Goal: Task Accomplishment & Management: Complete application form

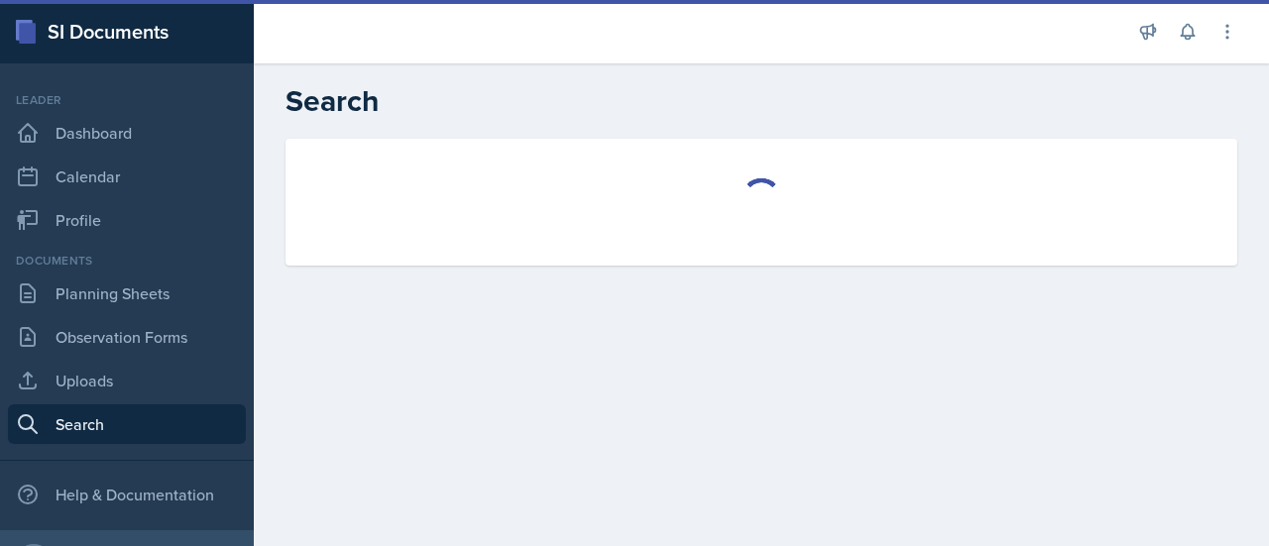
select select "all"
select select "1"
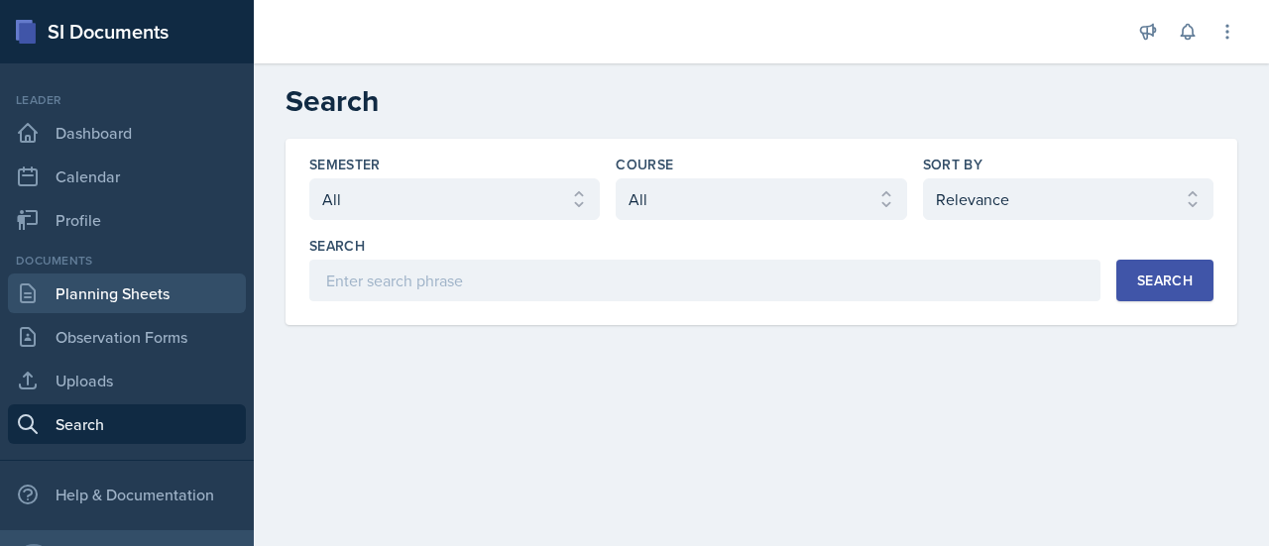
click at [169, 305] on link "Planning Sheets" at bounding box center [127, 294] width 238 height 40
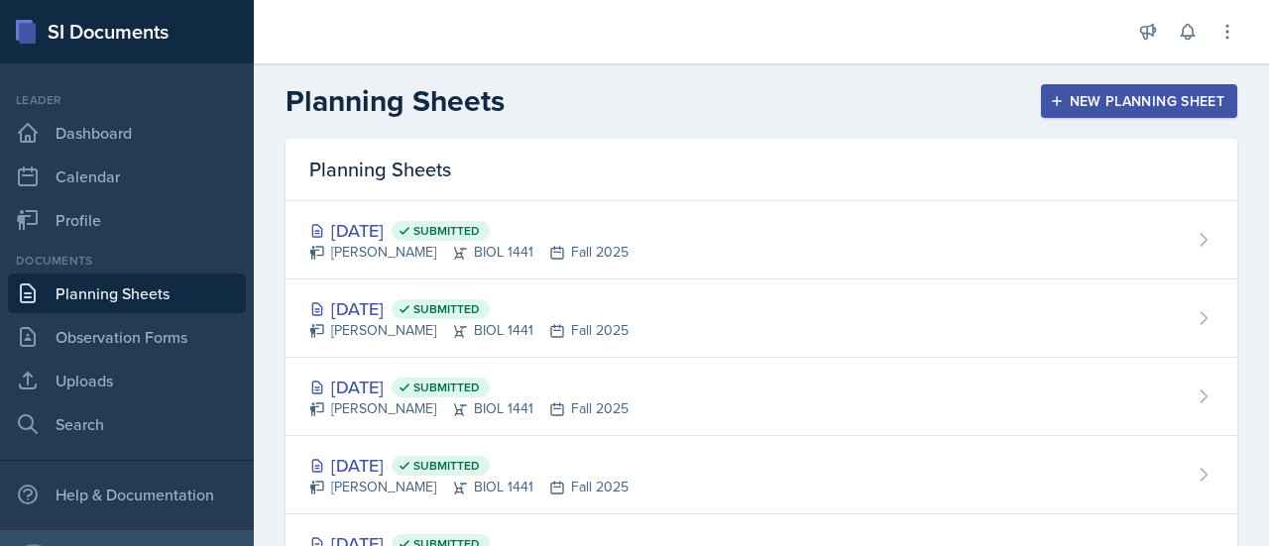
click at [1128, 98] on div "New Planning Sheet" at bounding box center [1139, 101] width 171 height 16
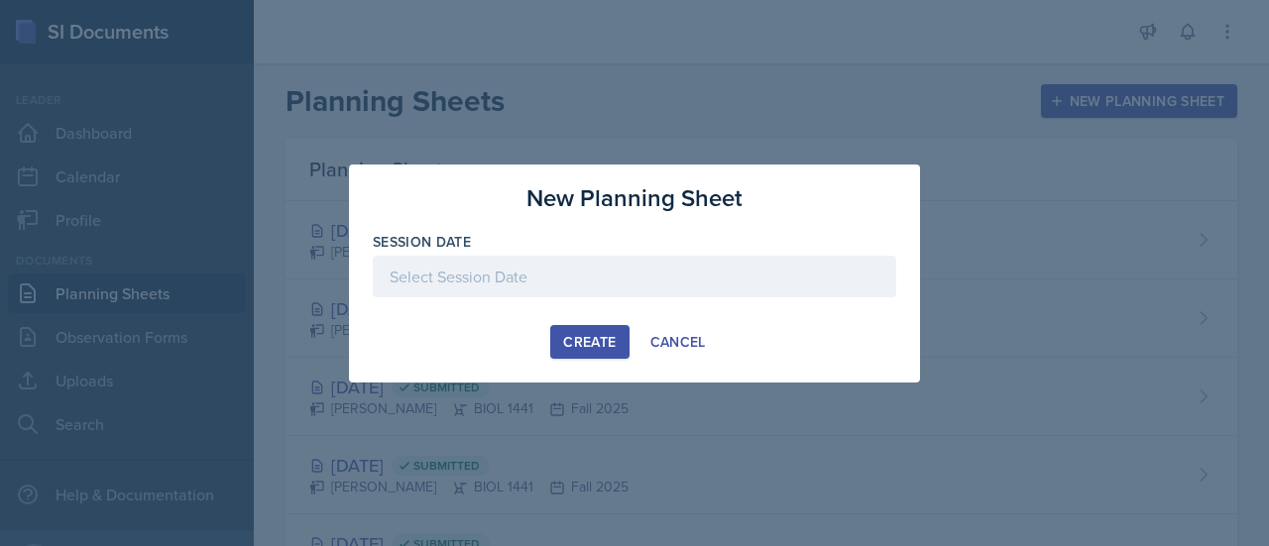
click at [522, 283] on div at bounding box center [635, 277] width 524 height 42
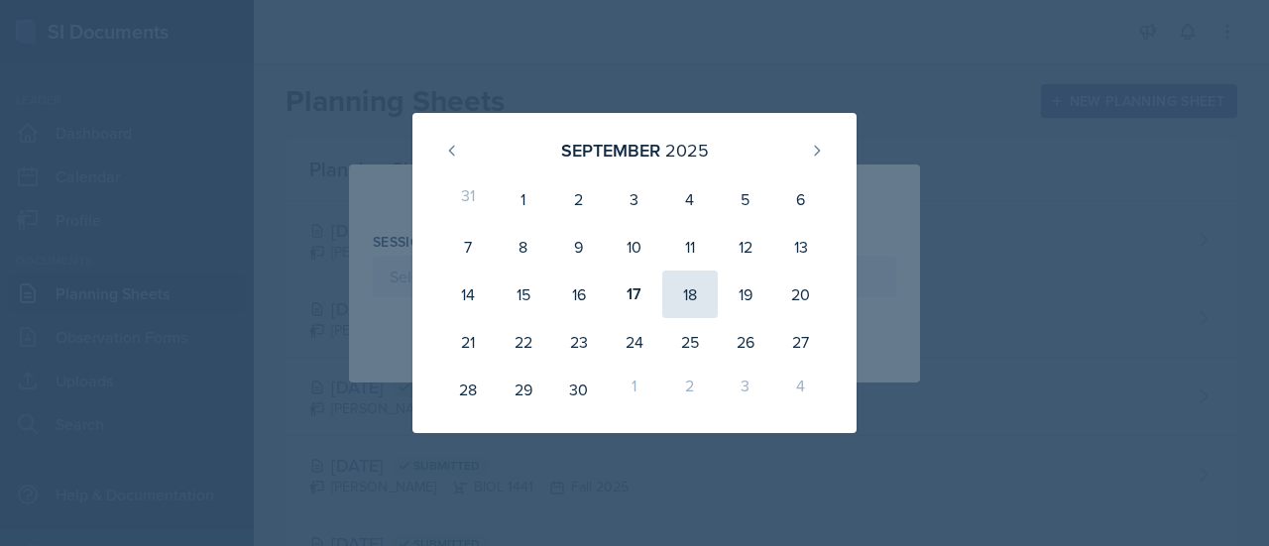
click at [689, 287] on div "18" at bounding box center [690, 295] width 56 height 48
type input "[DATE]"
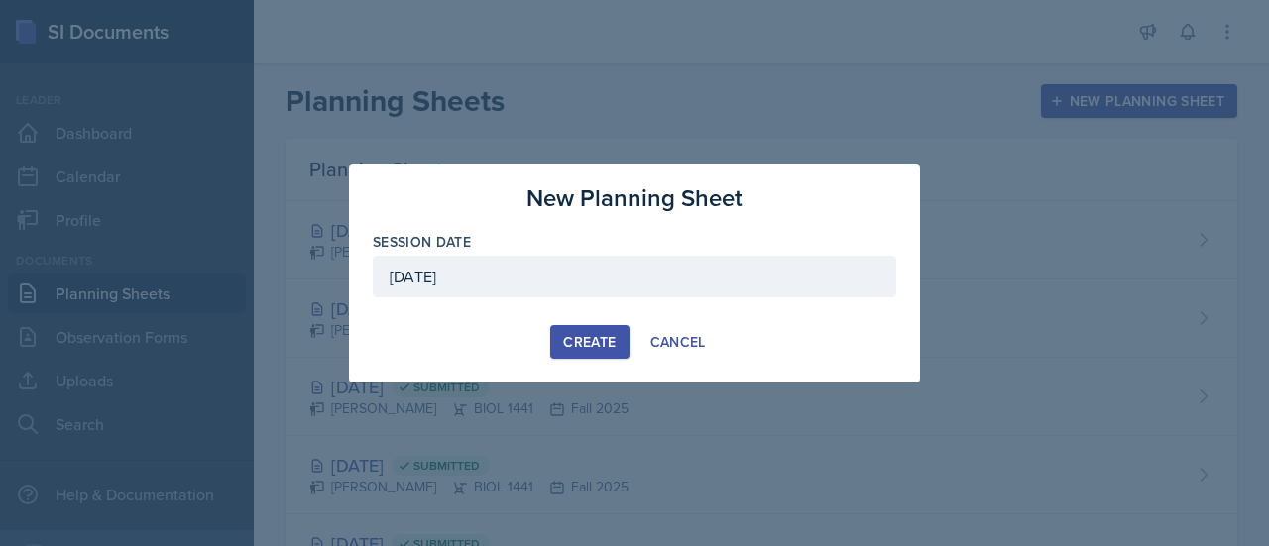
click at [592, 334] on div "Create" at bounding box center [589, 342] width 53 height 16
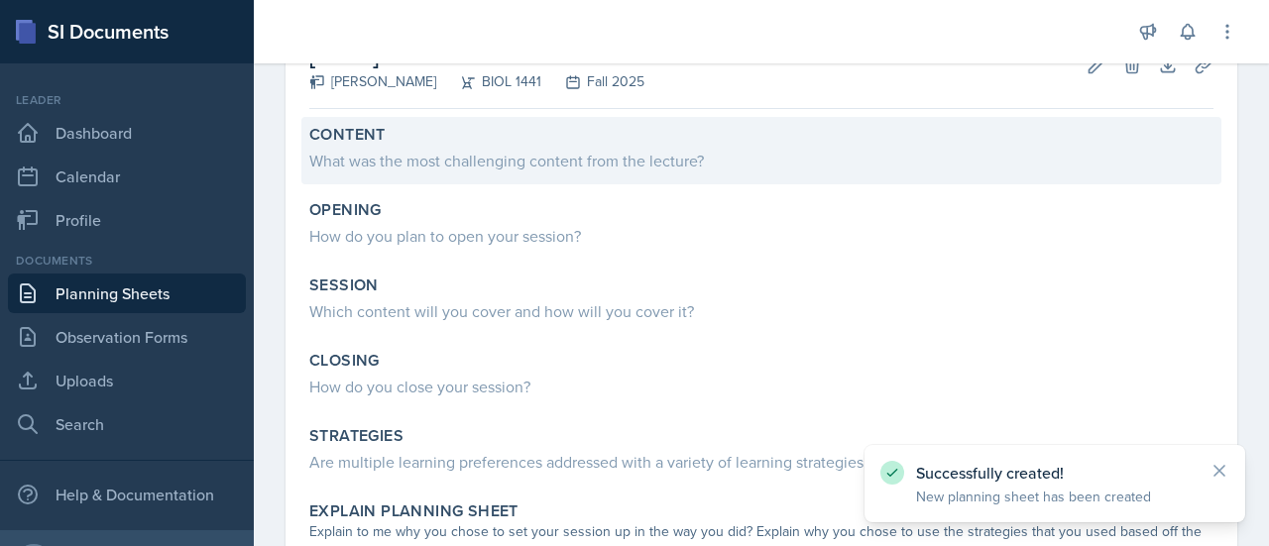
scroll to position [135, 0]
click at [668, 153] on div "What was the most challenging content from the lecture?" at bounding box center [761, 160] width 904 height 24
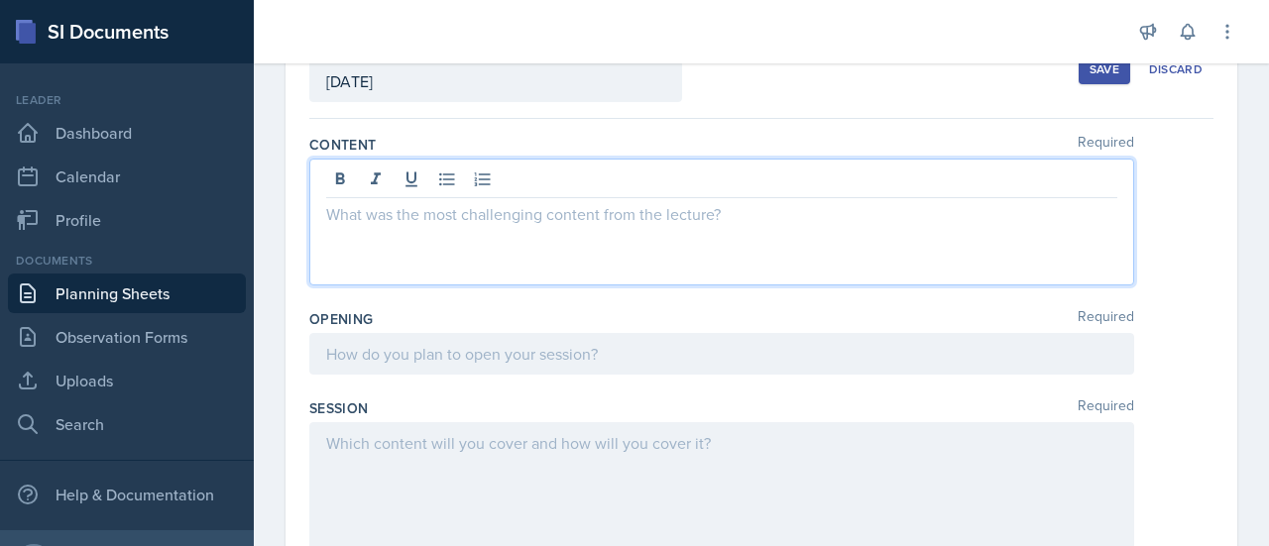
click at [466, 181] on div at bounding box center [721, 222] width 825 height 127
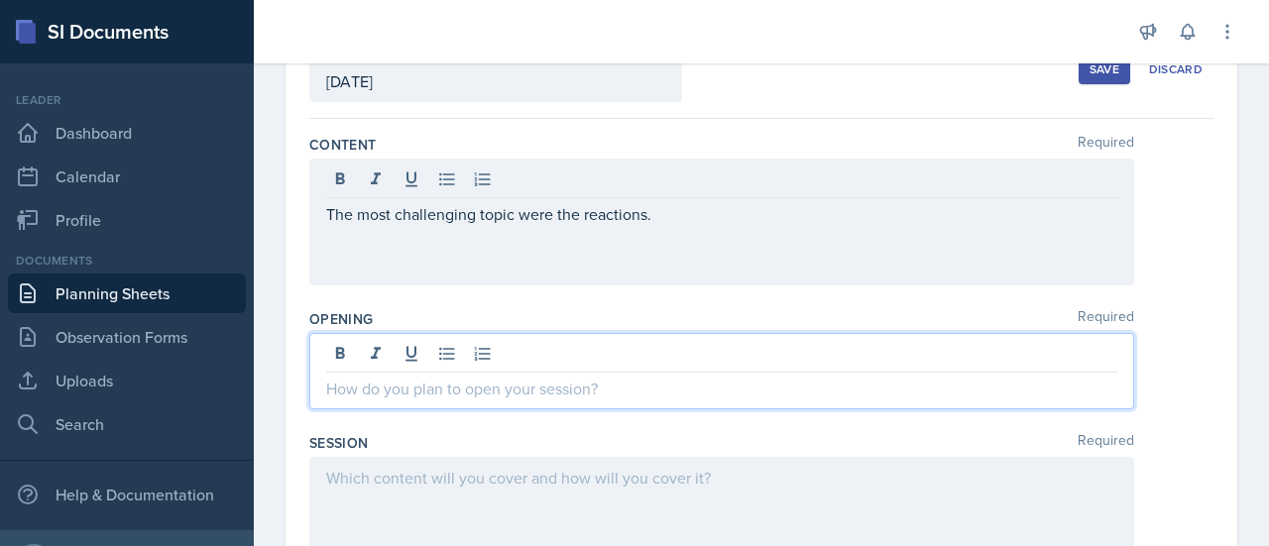
click at [452, 355] on div at bounding box center [721, 371] width 825 height 76
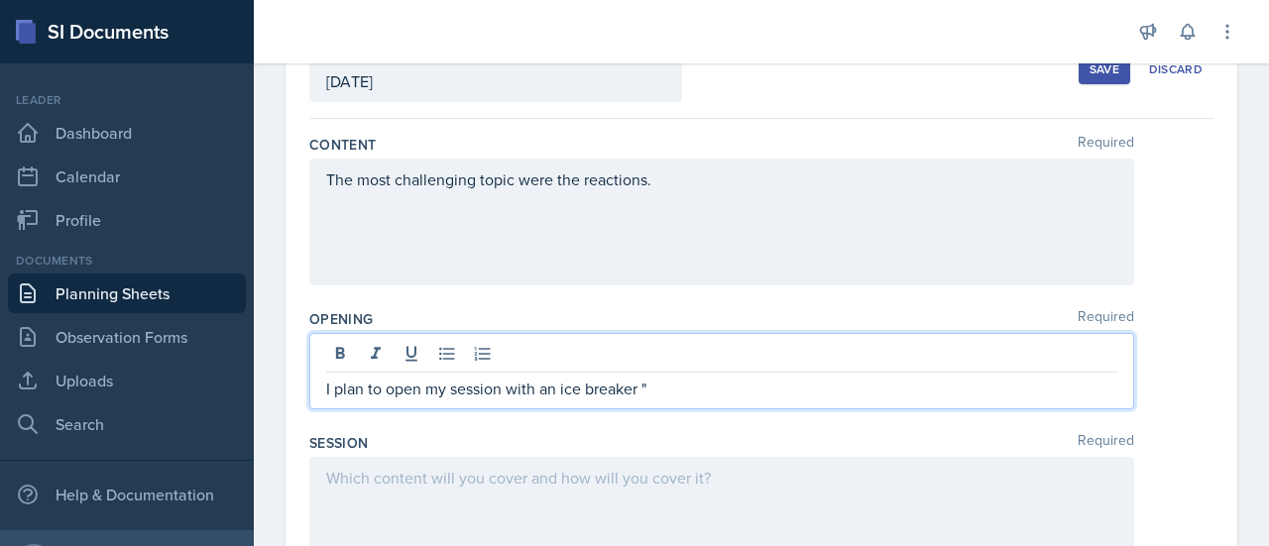
click at [329, 390] on p "I plan to open my session with an ice breaker "" at bounding box center [721, 389] width 791 height 24
click at [670, 394] on p "I plan to open my session with an ice breaker "" at bounding box center [721, 389] width 791 height 24
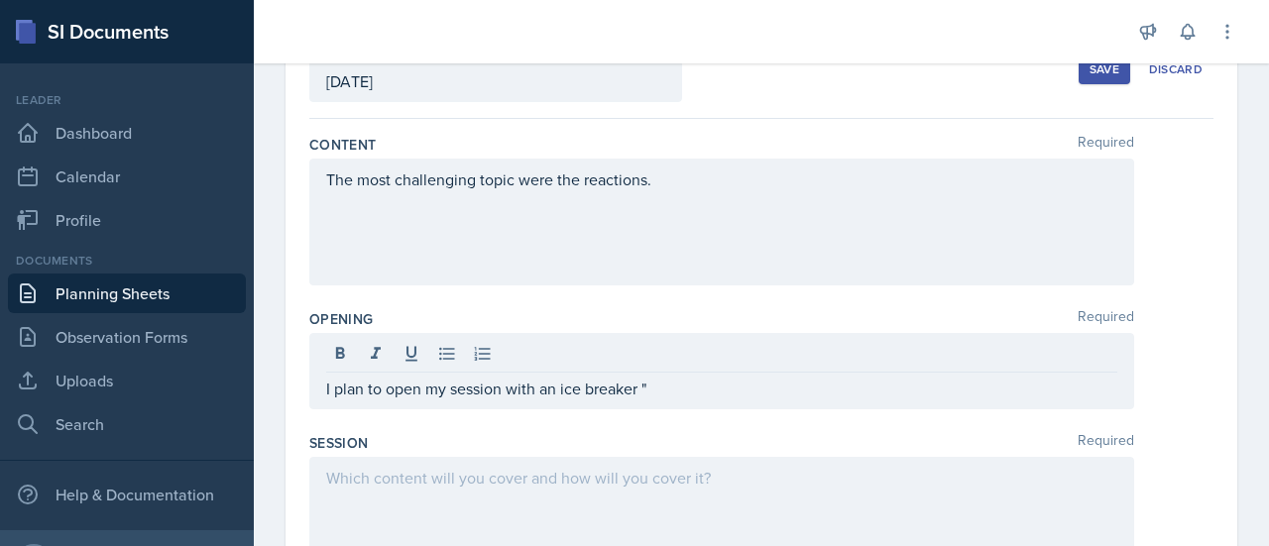
click at [323, 387] on div "I plan to open my session with an ice breaker "" at bounding box center [721, 371] width 825 height 76
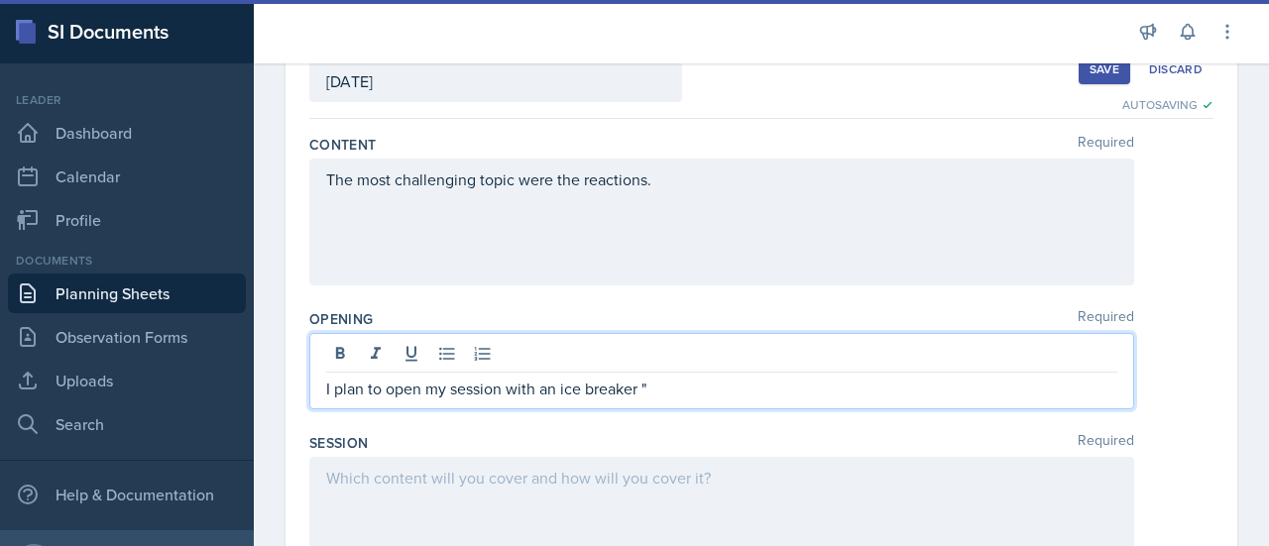
click at [668, 388] on p "I plan to open my session with an ice breaker "" at bounding box center [721, 389] width 791 height 24
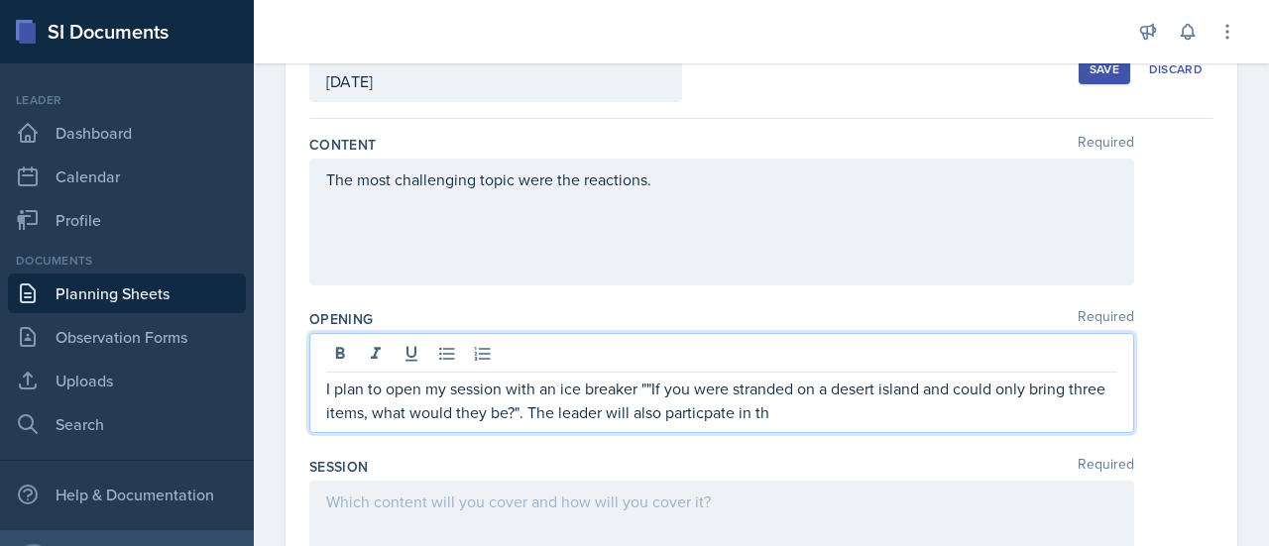
click at [742, 417] on p "I plan to open my session with an ice breaker ""If you were stranded on a deser…" at bounding box center [721, 401] width 791 height 48
click at [833, 416] on p "I plan to open my session with an ice breaker ""If you were stranded on a deser…" at bounding box center [721, 401] width 791 height 48
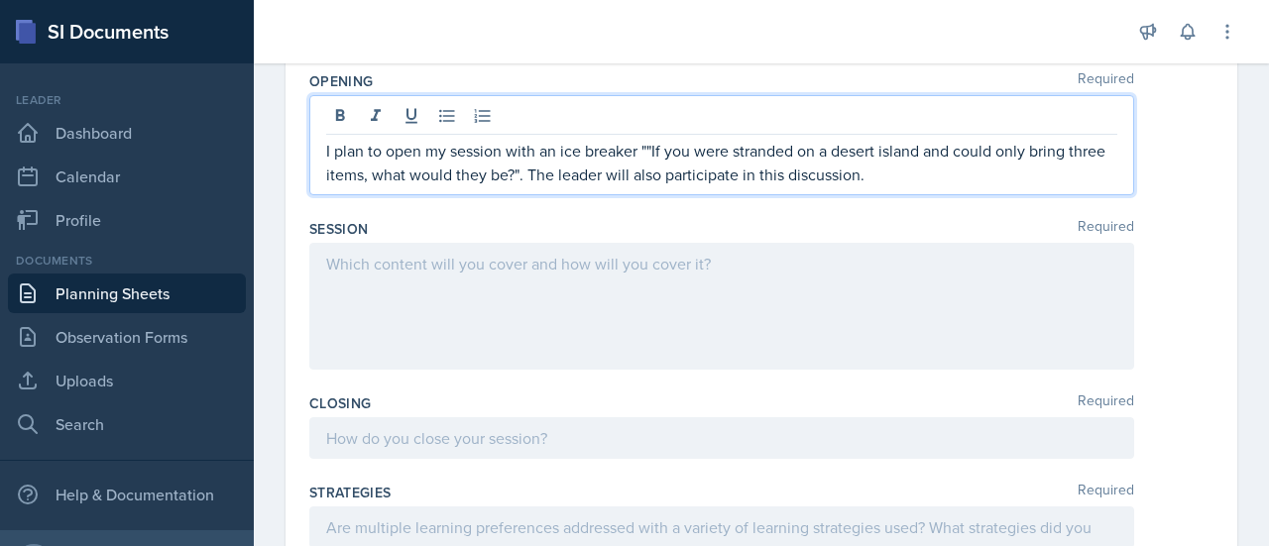
scroll to position [365, 0]
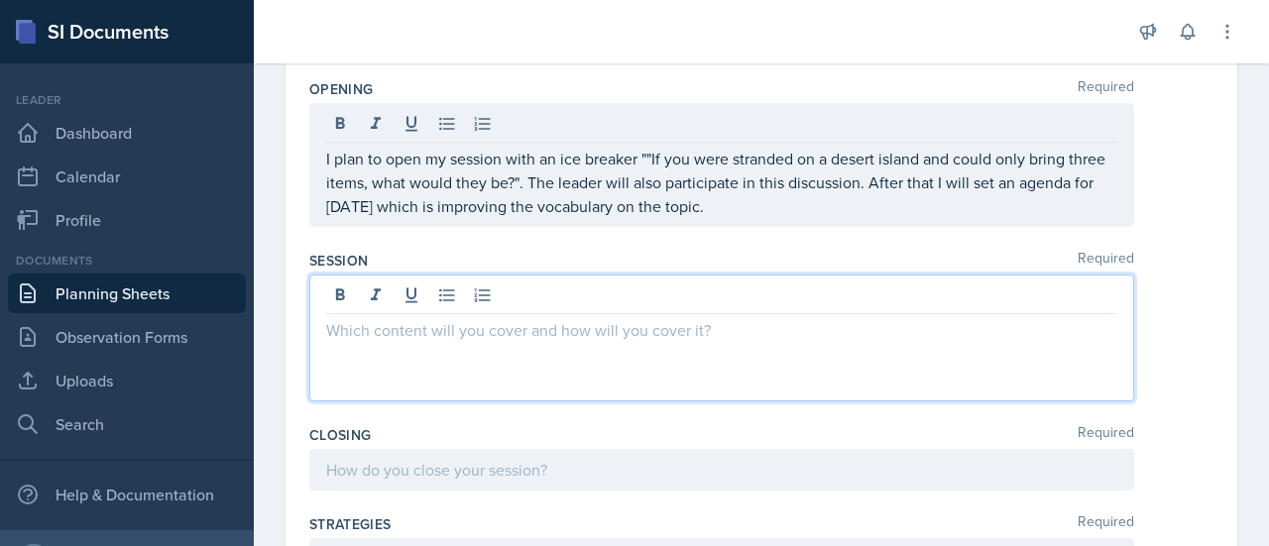
click at [533, 301] on div at bounding box center [721, 338] width 825 height 127
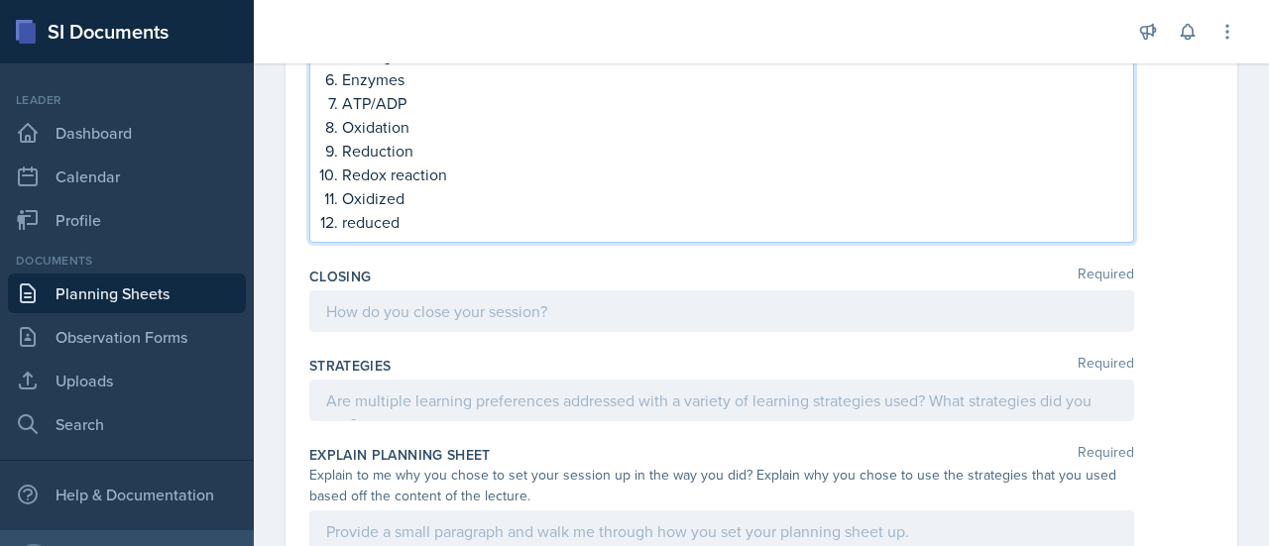
scroll to position [820, 0]
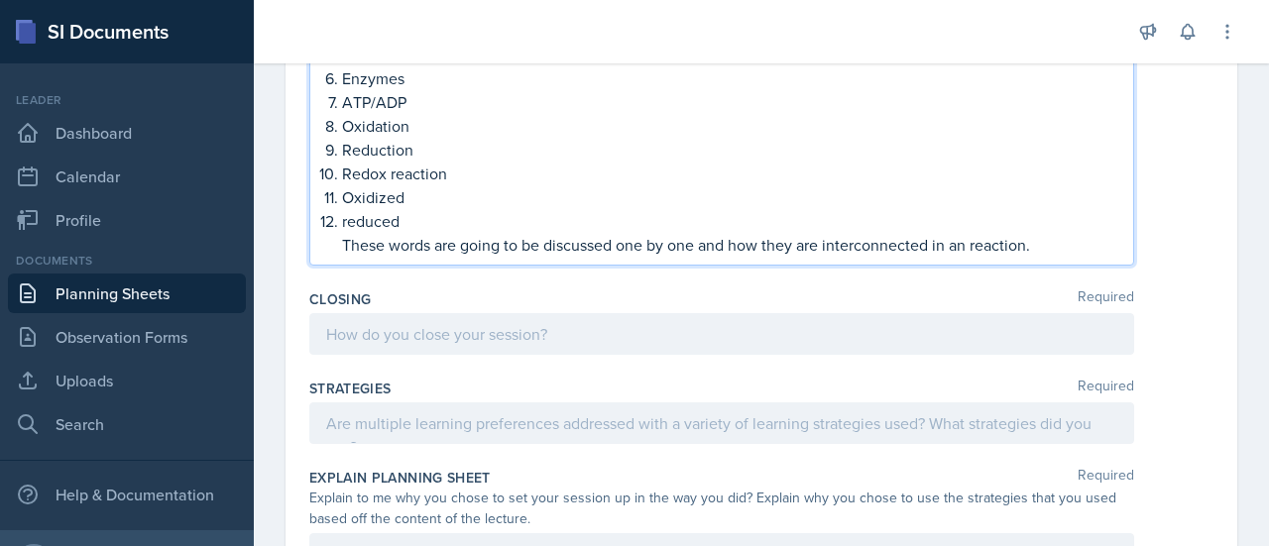
click at [970, 245] on p "These words are going to be discussed one by one and how they are interconnecte…" at bounding box center [729, 245] width 775 height 24
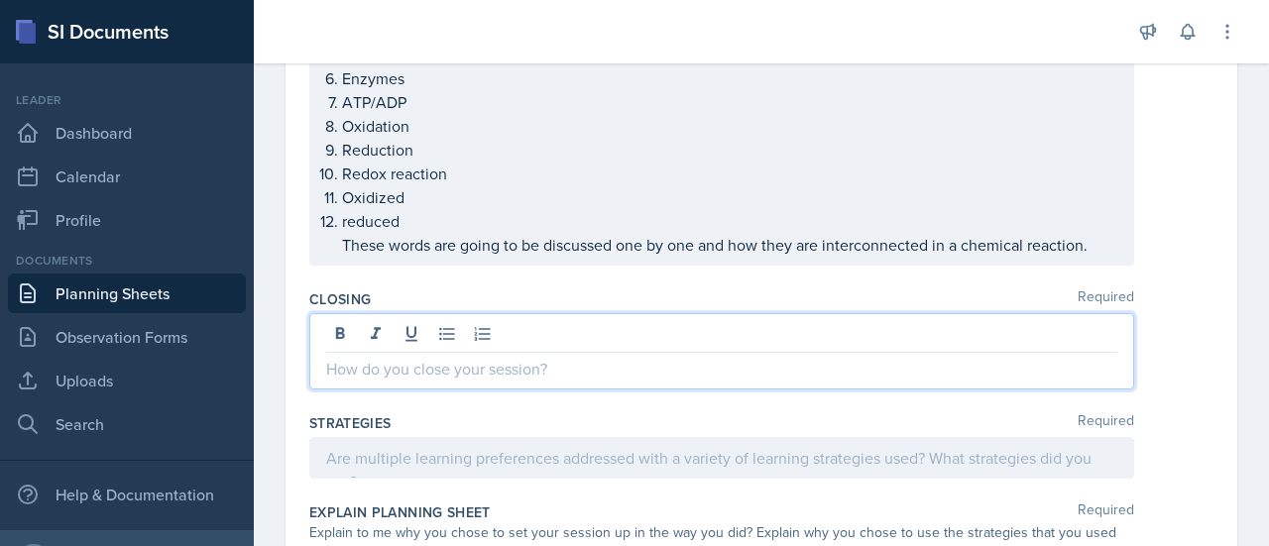
click at [445, 337] on div at bounding box center [721, 351] width 825 height 76
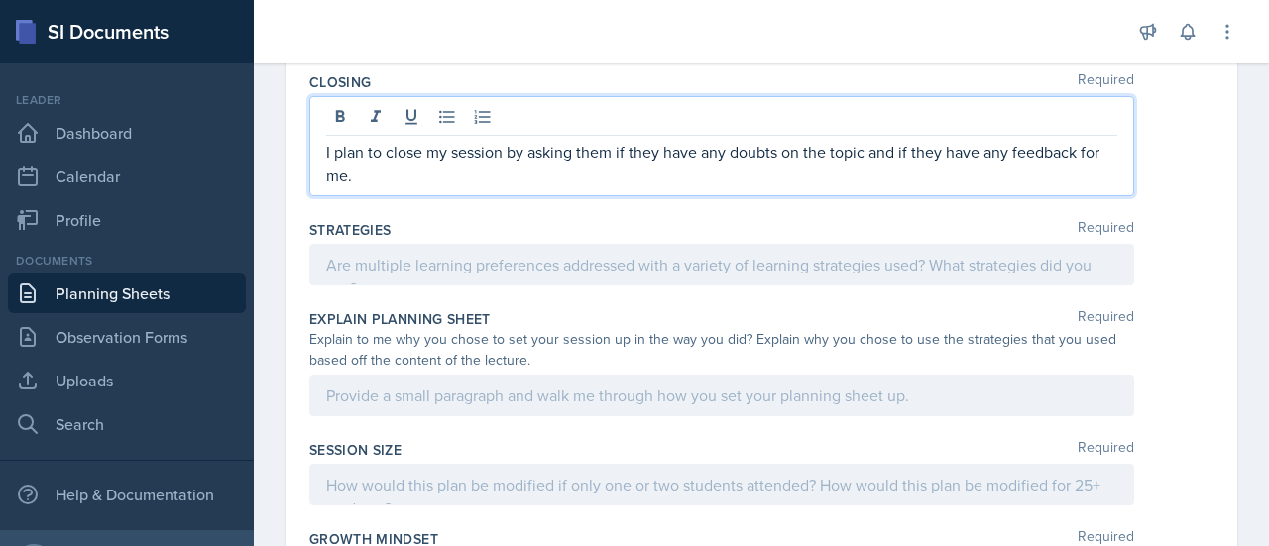
scroll to position [1000, 0]
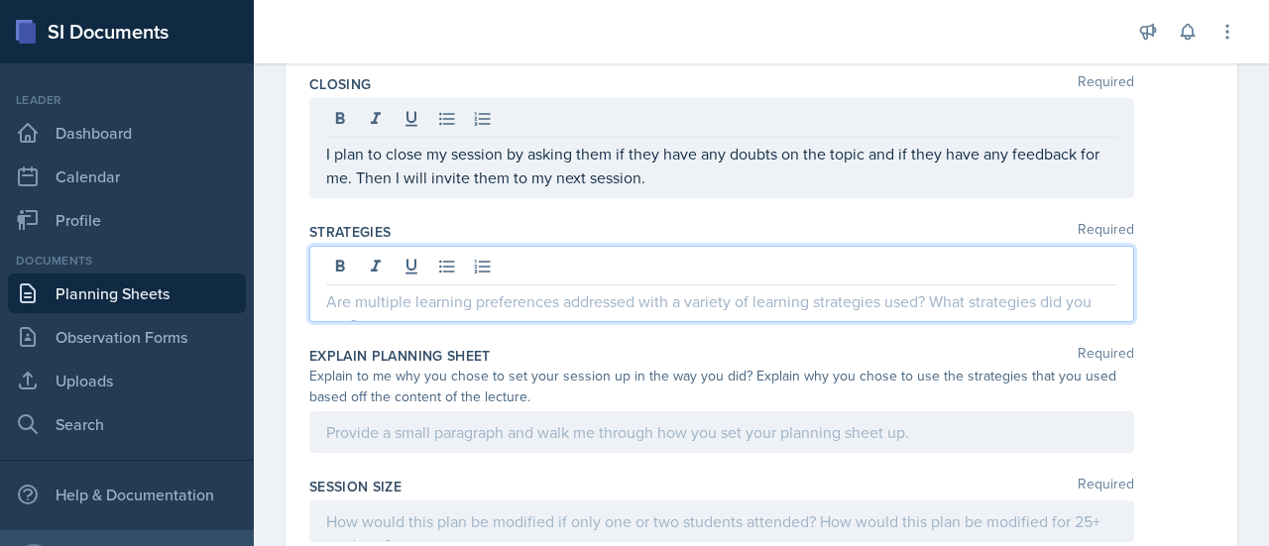
click at [501, 273] on div at bounding box center [721, 284] width 825 height 76
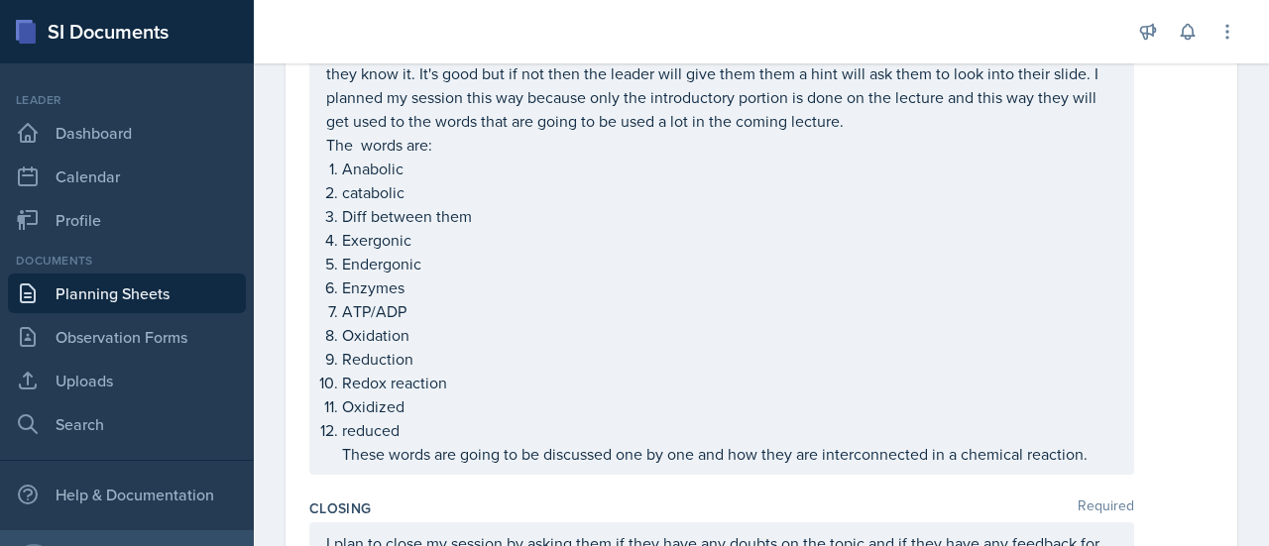
scroll to position [611, 0]
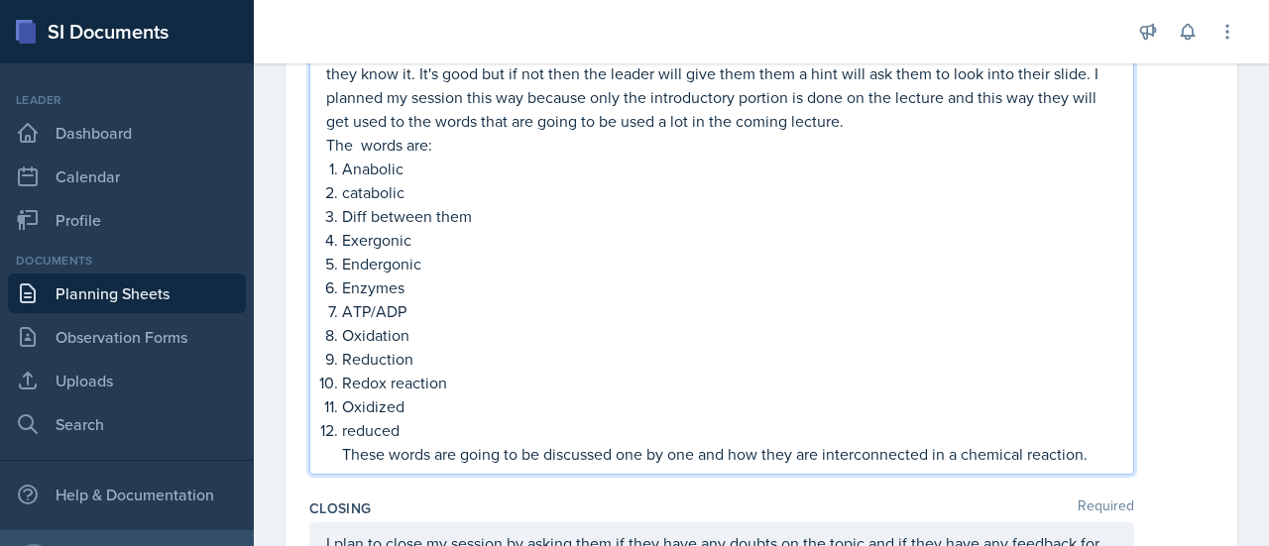
click at [1088, 459] on p "These words are going to be discussed one by one and how they are interconnecte…" at bounding box center [729, 454] width 775 height 24
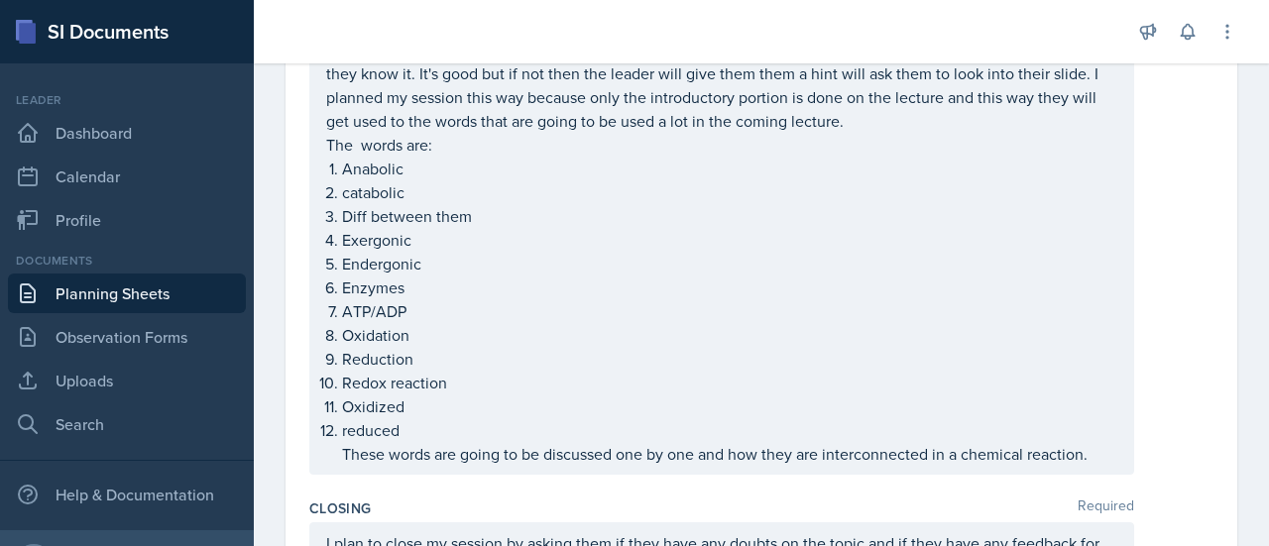
click at [1103, 458] on div "I will be introducing them with the words with introducing a word one by one an…" at bounding box center [721, 234] width 825 height 481
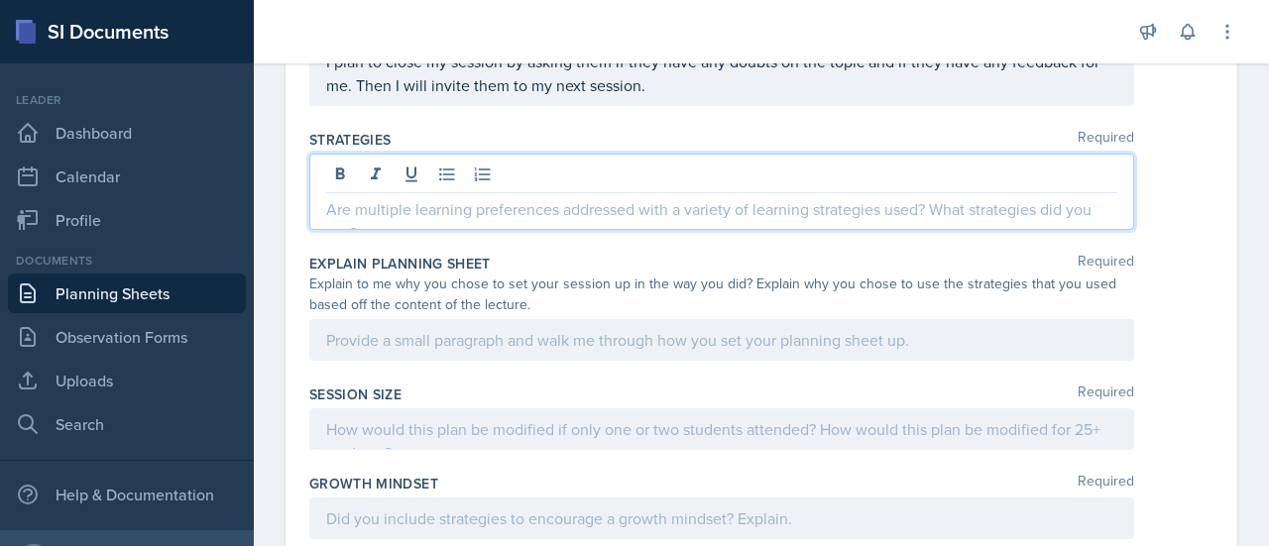
click at [563, 211] on p at bounding box center [721, 209] width 791 height 24
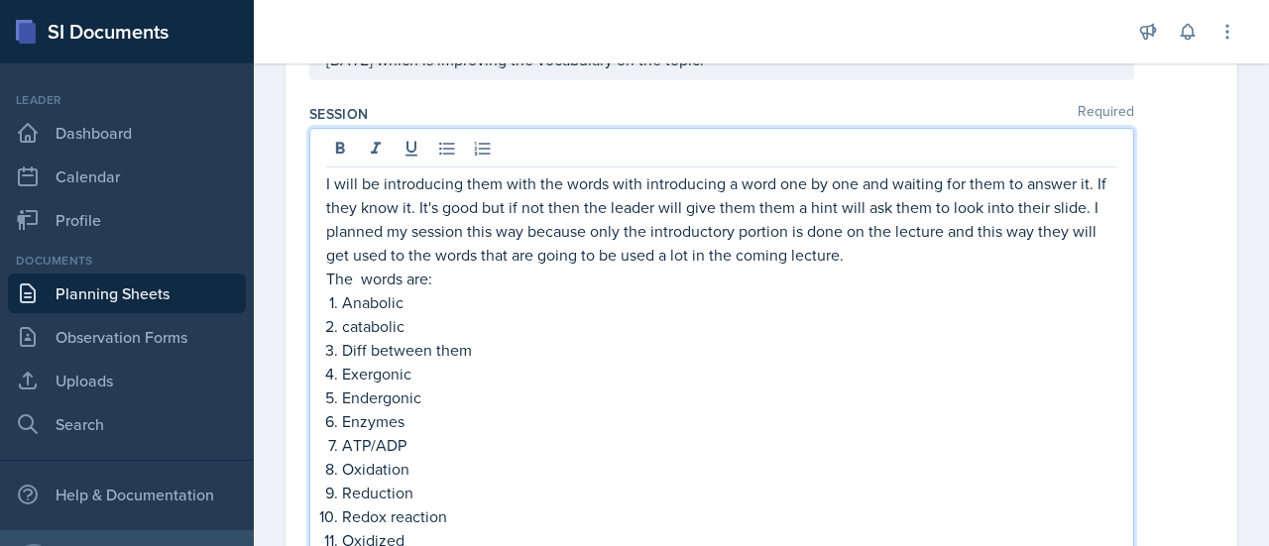
scroll to position [512, 0]
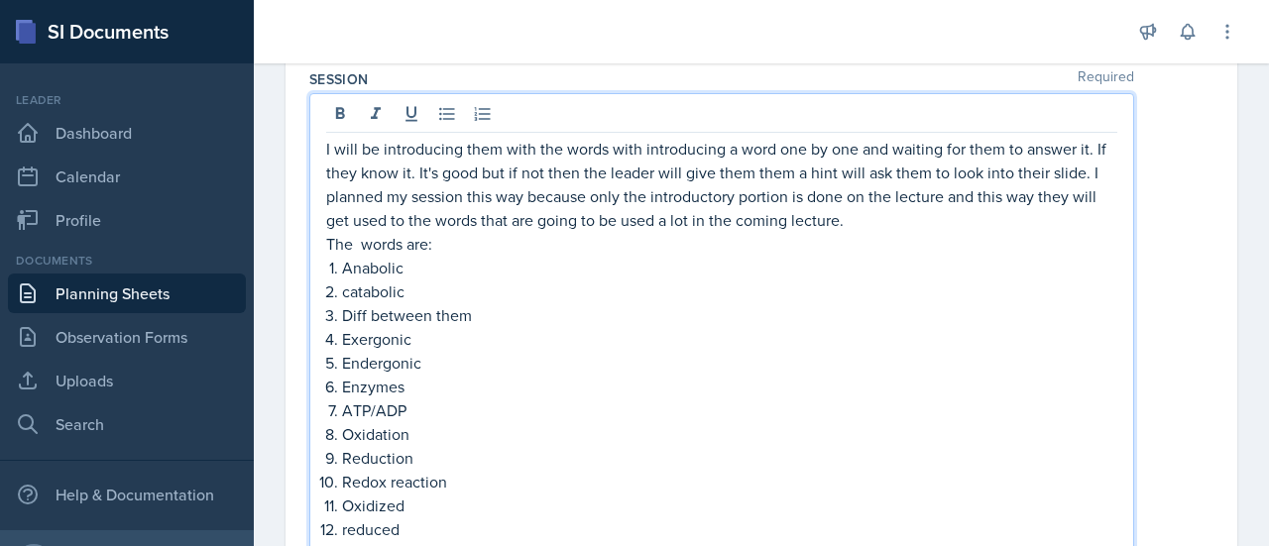
drag, startPoint x: 1083, startPoint y: 178, endPoint x: 928, endPoint y: 217, distance: 159.4
click at [928, 217] on p "I will be introducing them with the words with introducing a word one by one an…" at bounding box center [721, 184] width 791 height 95
copy p "I planned my session this way because only the introductory portion is done on …"
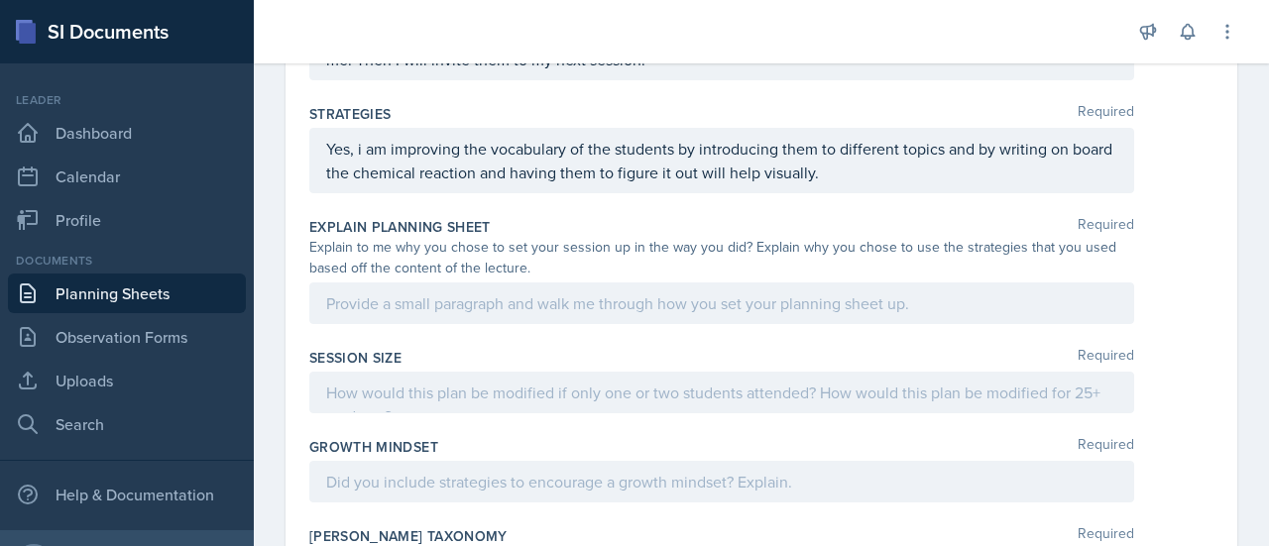
scroll to position [1120, 0]
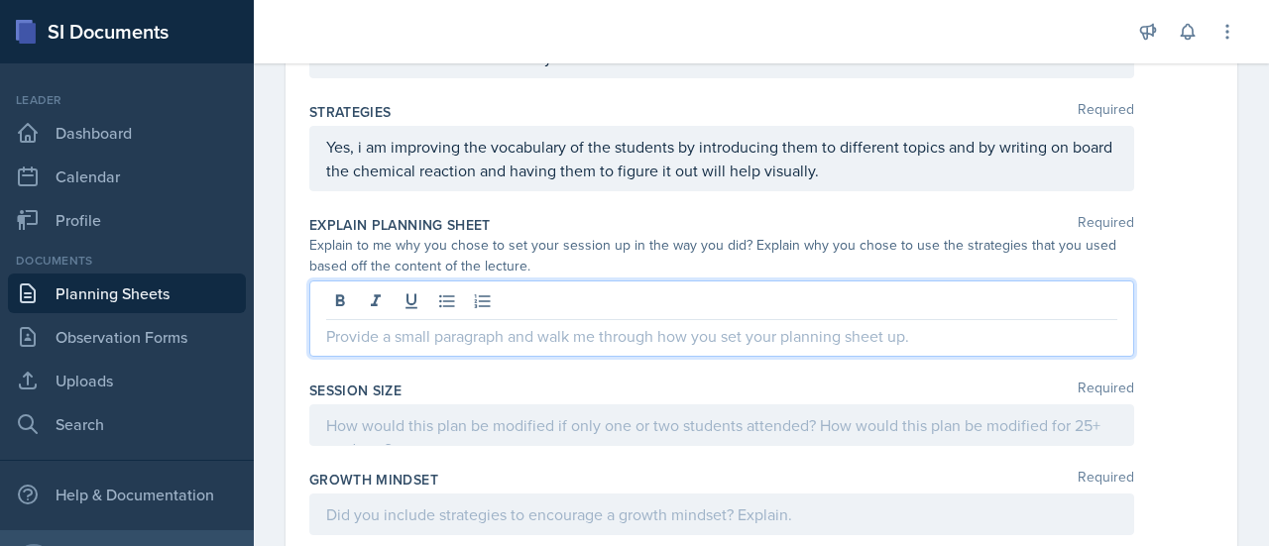
click at [490, 306] on div at bounding box center [721, 319] width 825 height 76
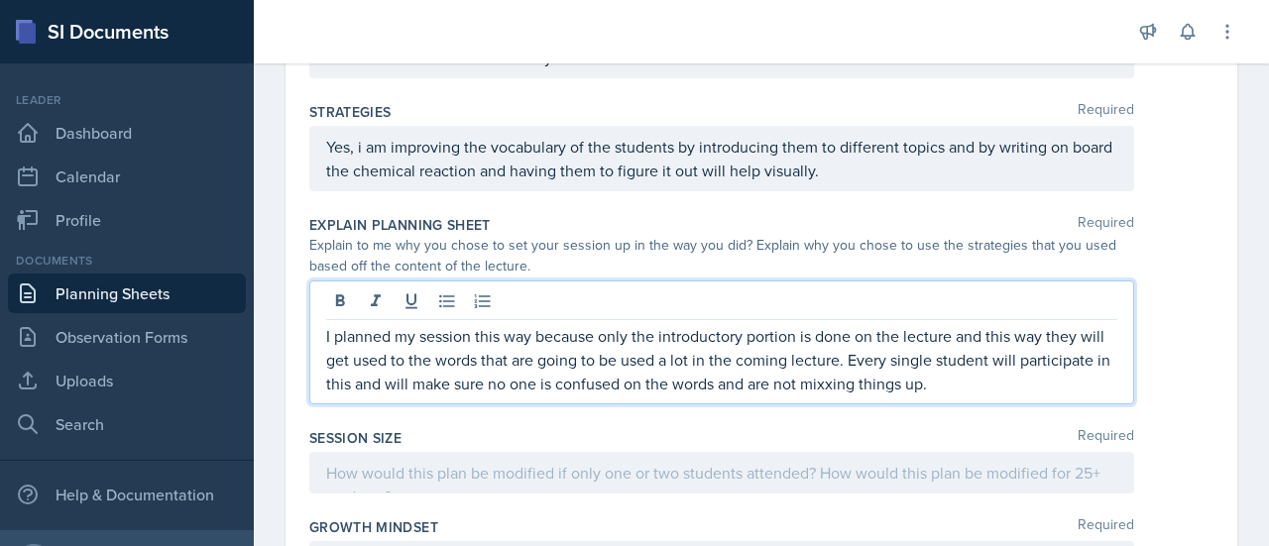
click at [921, 385] on p "I planned my session this way because only the introductory portion is done on …" at bounding box center [721, 359] width 791 height 71
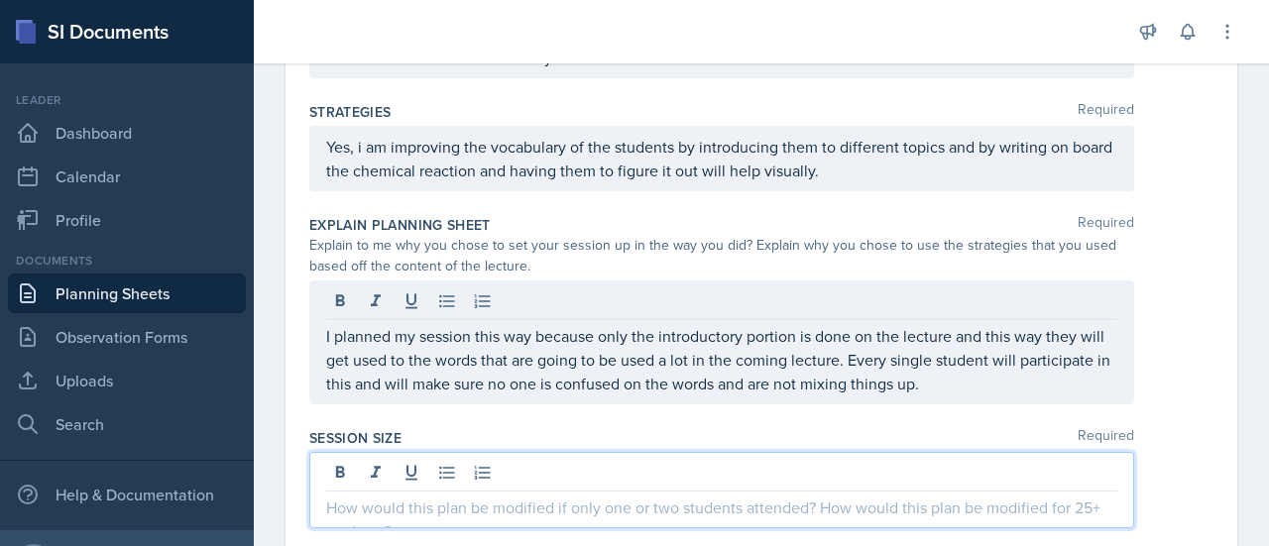
click at [639, 471] on div at bounding box center [721, 490] width 825 height 76
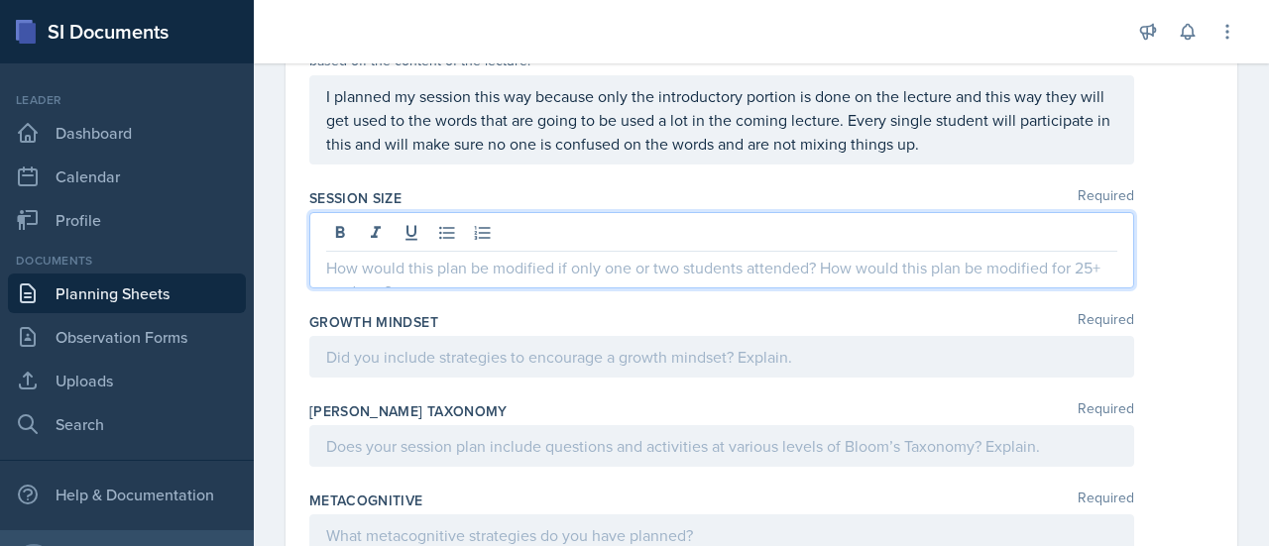
scroll to position [1338, 0]
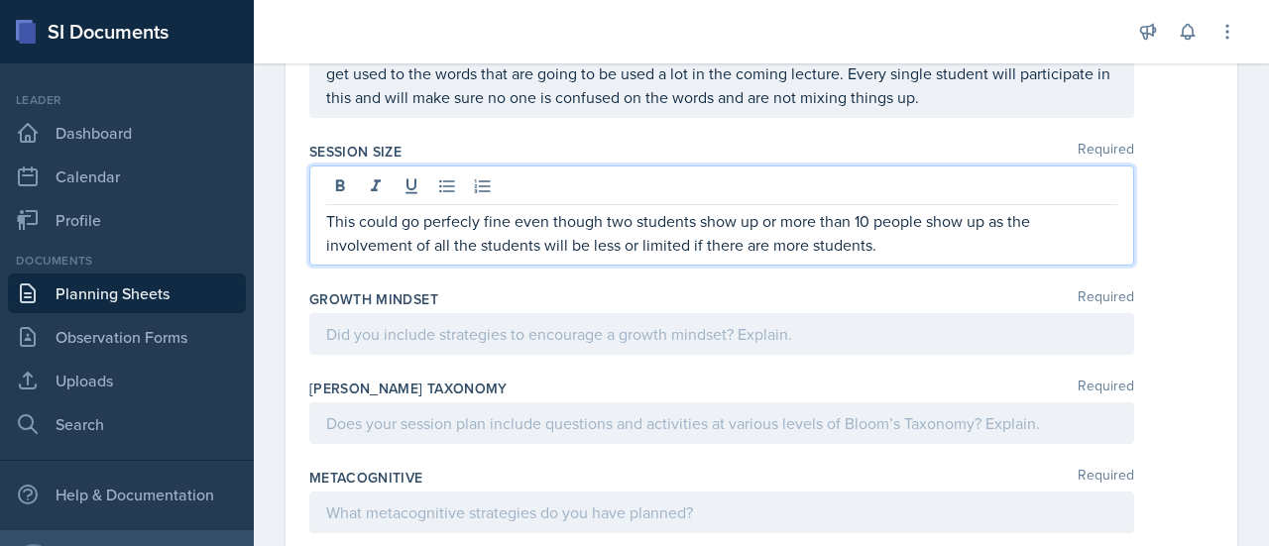
click at [467, 221] on p "This could go perfecly fine even though two students show up or more than 10 pe…" at bounding box center [721, 233] width 791 height 48
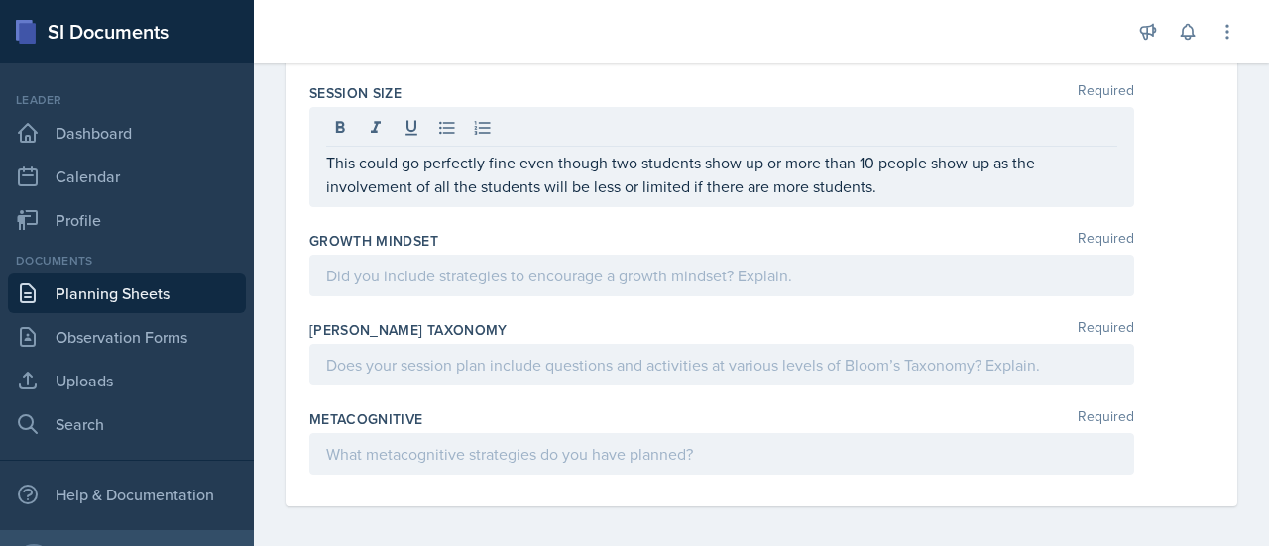
click at [613, 287] on div at bounding box center [721, 276] width 825 height 42
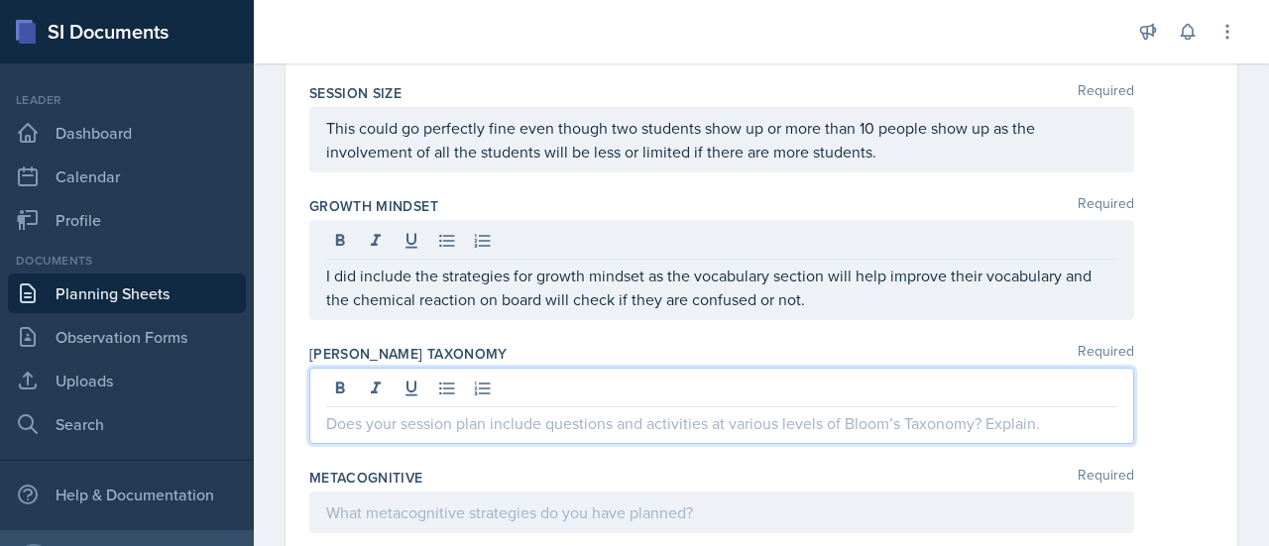
click at [540, 383] on div at bounding box center [721, 406] width 825 height 76
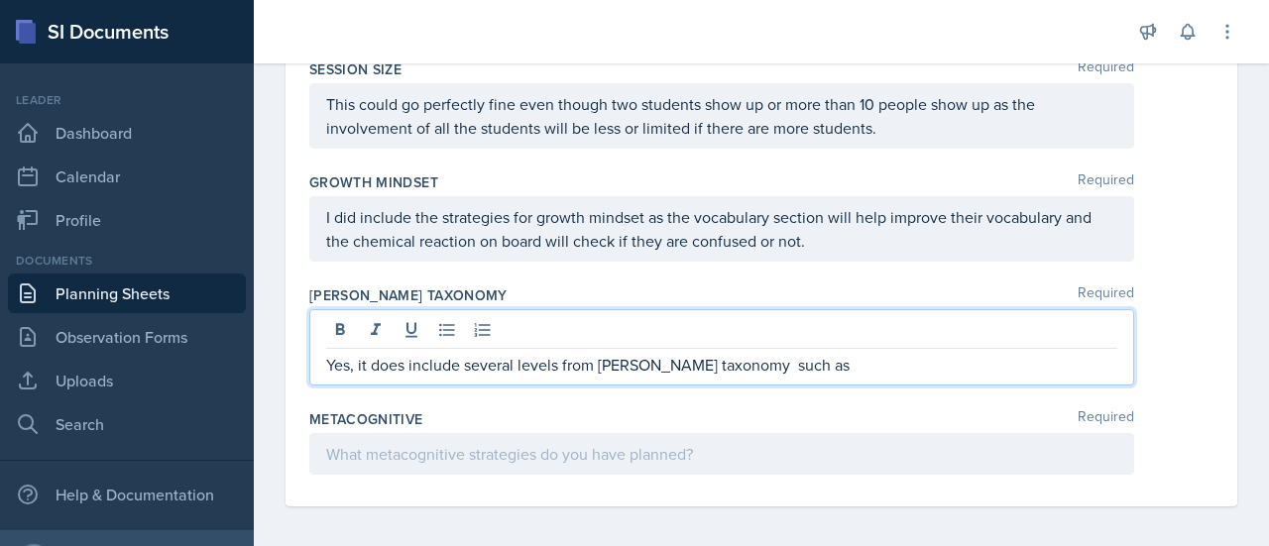
scroll to position [1420, 0]
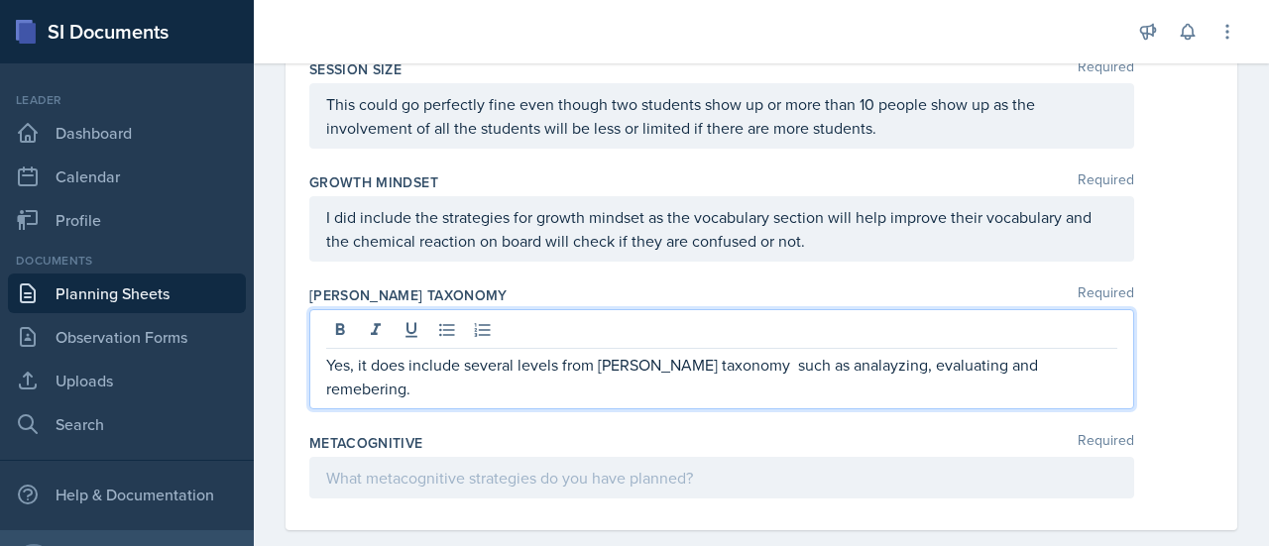
click at [1007, 357] on p "Yes, it does include several levels from [PERSON_NAME] taxonomy such as analayz…" at bounding box center [721, 377] width 791 height 48
click at [1089, 360] on p "Yes, it does include several levels from [PERSON_NAME] taxonomy such as analayz…" at bounding box center [721, 377] width 791 height 48
click at [822, 360] on p "Yes, it does include several levels from [PERSON_NAME] taxonomy such as analayz…" at bounding box center [721, 377] width 791 height 48
click at [416, 457] on div at bounding box center [721, 478] width 825 height 42
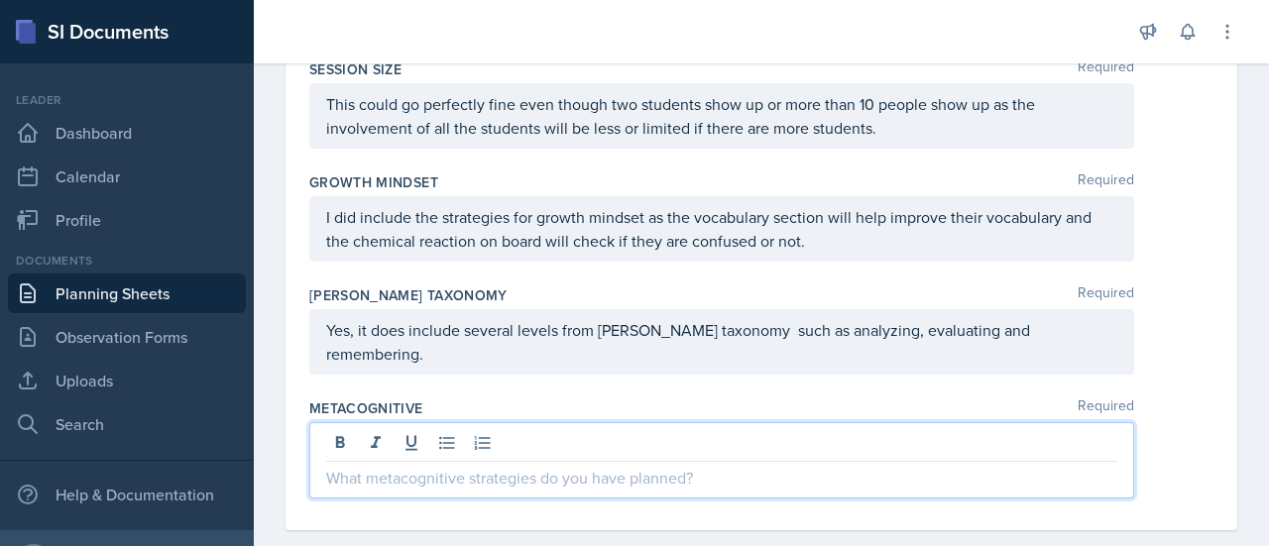
scroll to position [1386, 0]
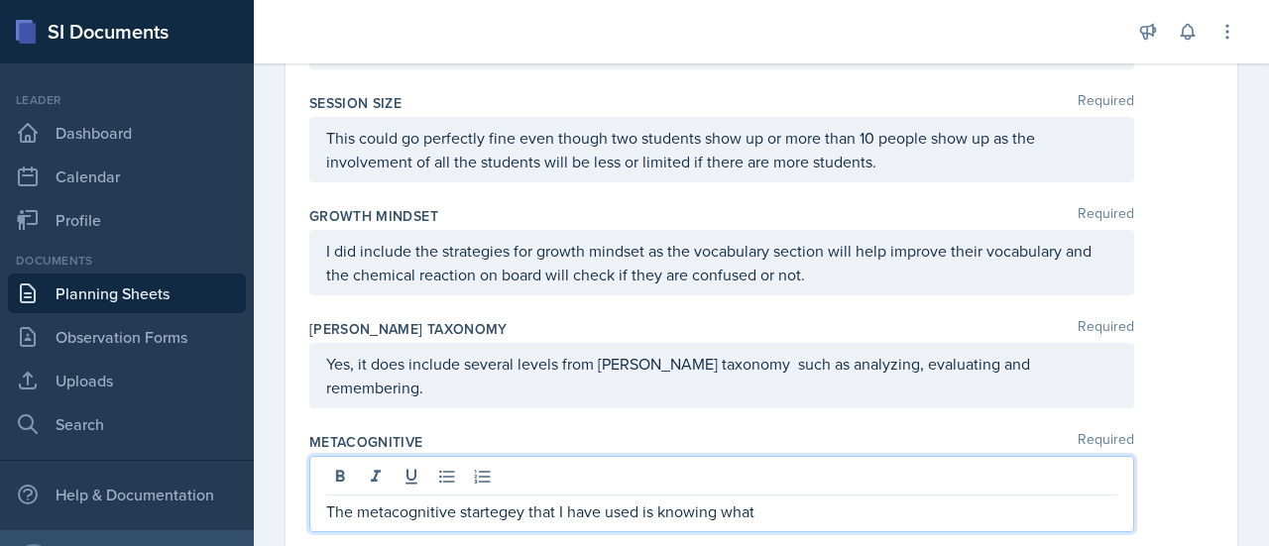
click at [477, 500] on p "The metacognitive startegey that I have used is knowing what" at bounding box center [721, 512] width 791 height 24
click at [782, 500] on p "The metacognitive strategy that I have used is knowing what" at bounding box center [721, 512] width 791 height 24
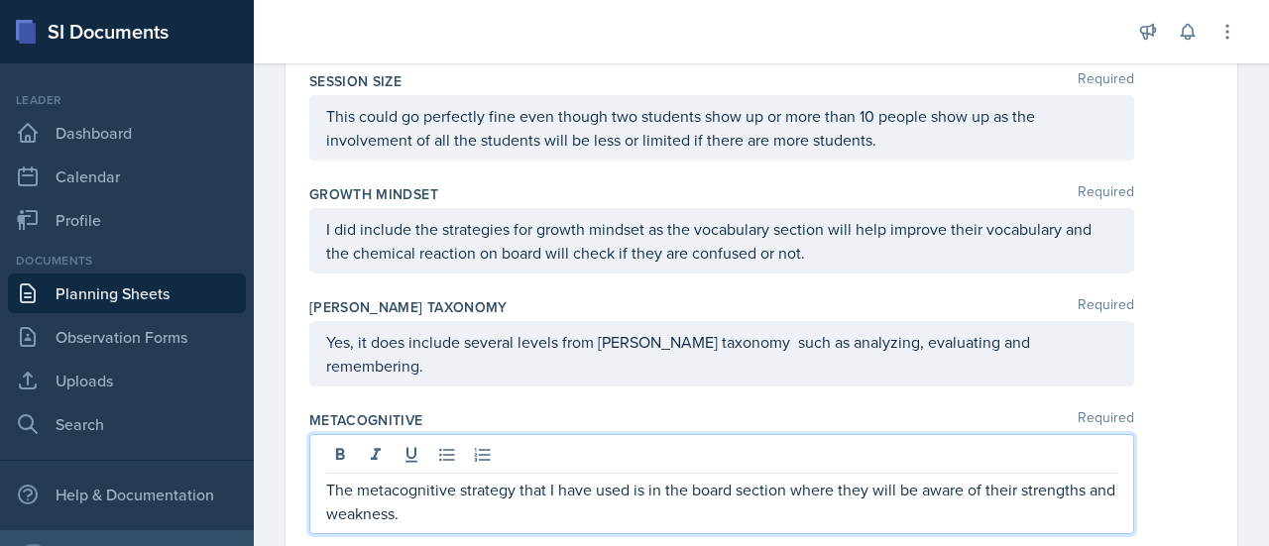
scroll to position [1430, 0]
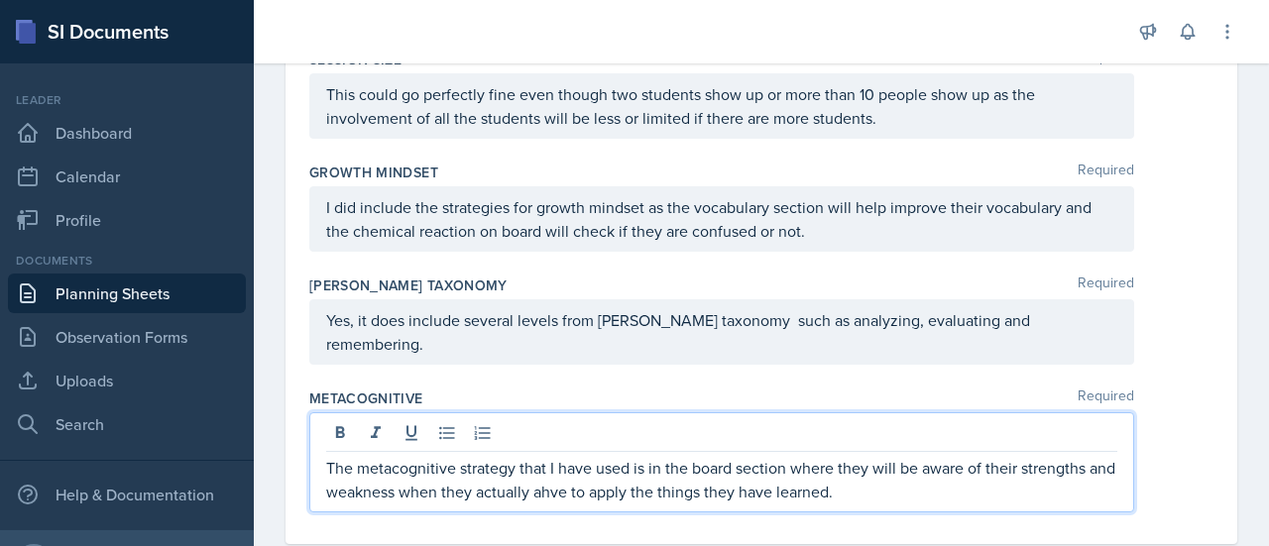
click at [597, 465] on p "The metacognitive strategy that I have used is in the board section where they …" at bounding box center [721, 480] width 791 height 48
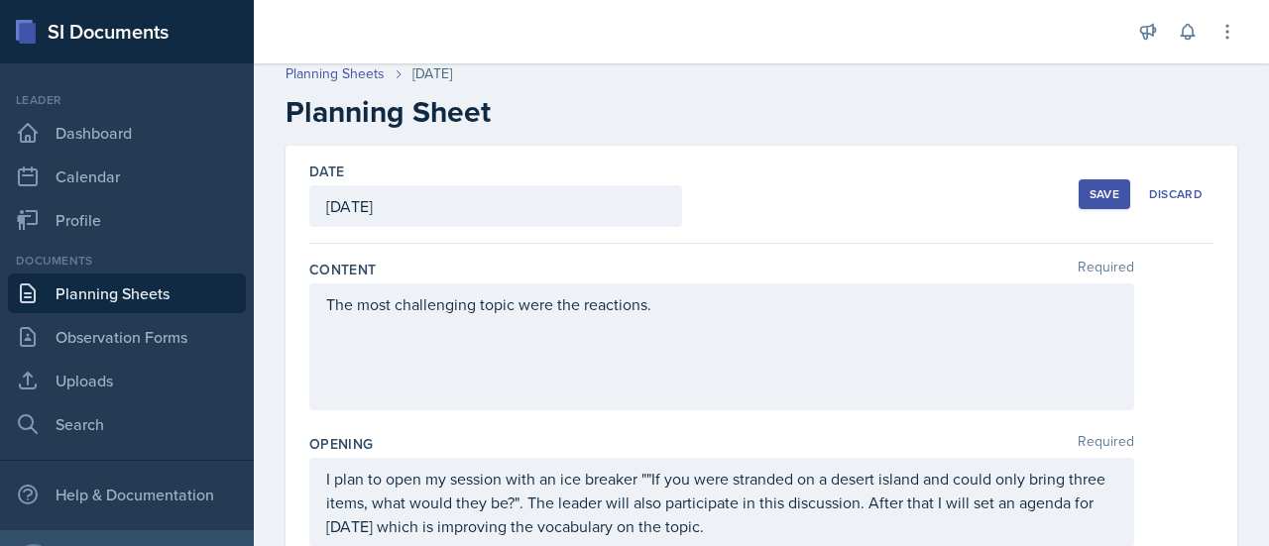
scroll to position [0, 0]
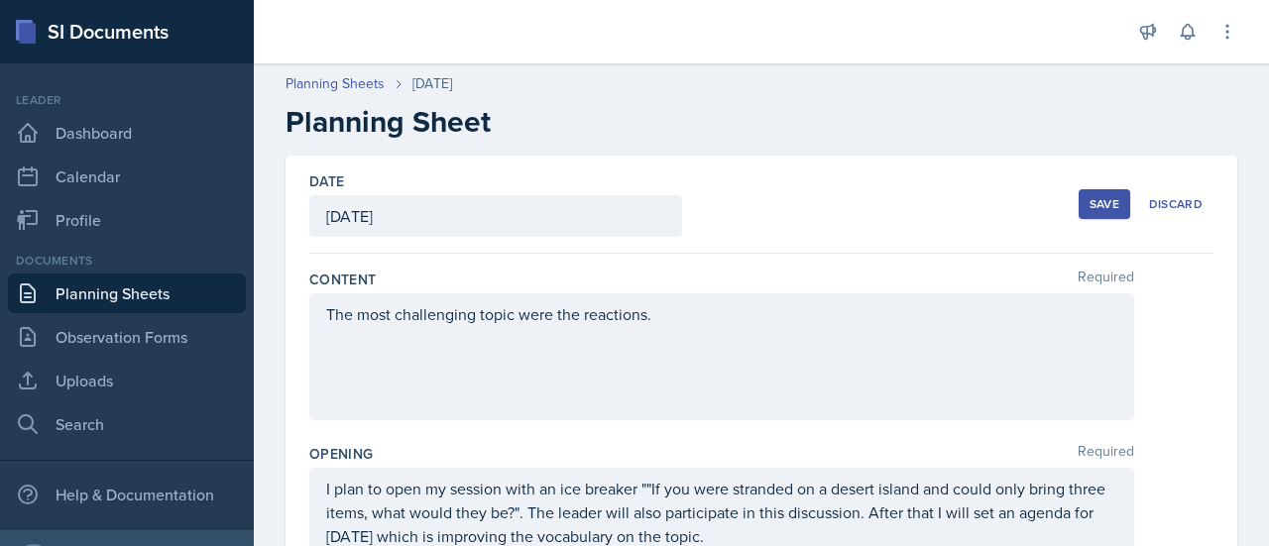
click at [1093, 213] on button "Save" at bounding box center [1105, 204] width 52 height 30
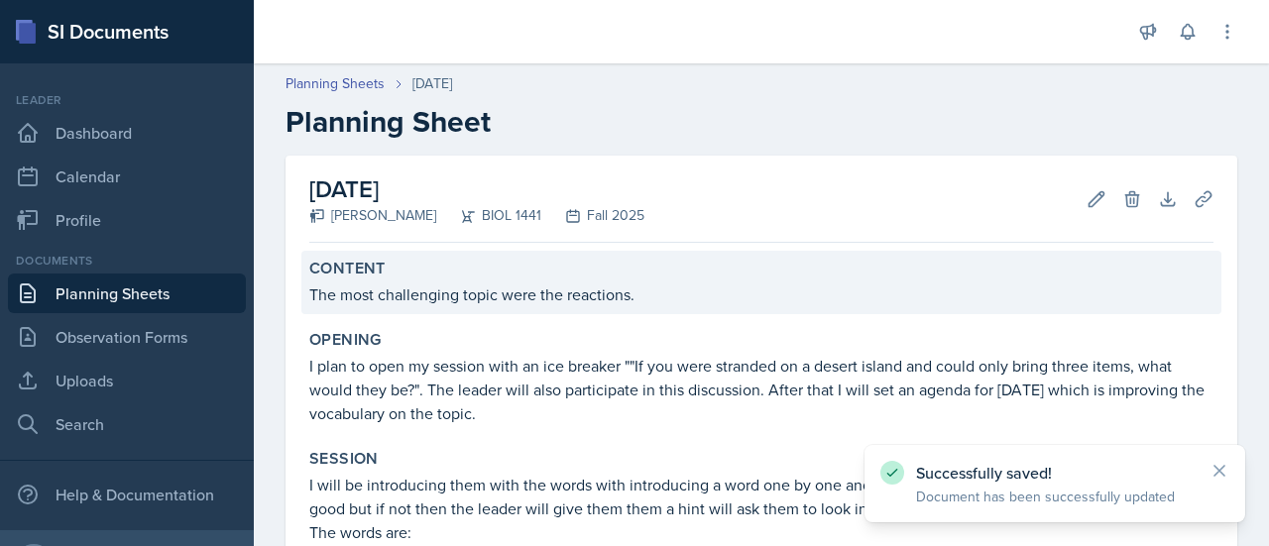
click at [592, 294] on p "The most challenging topic were the reactions." at bounding box center [761, 295] width 904 height 24
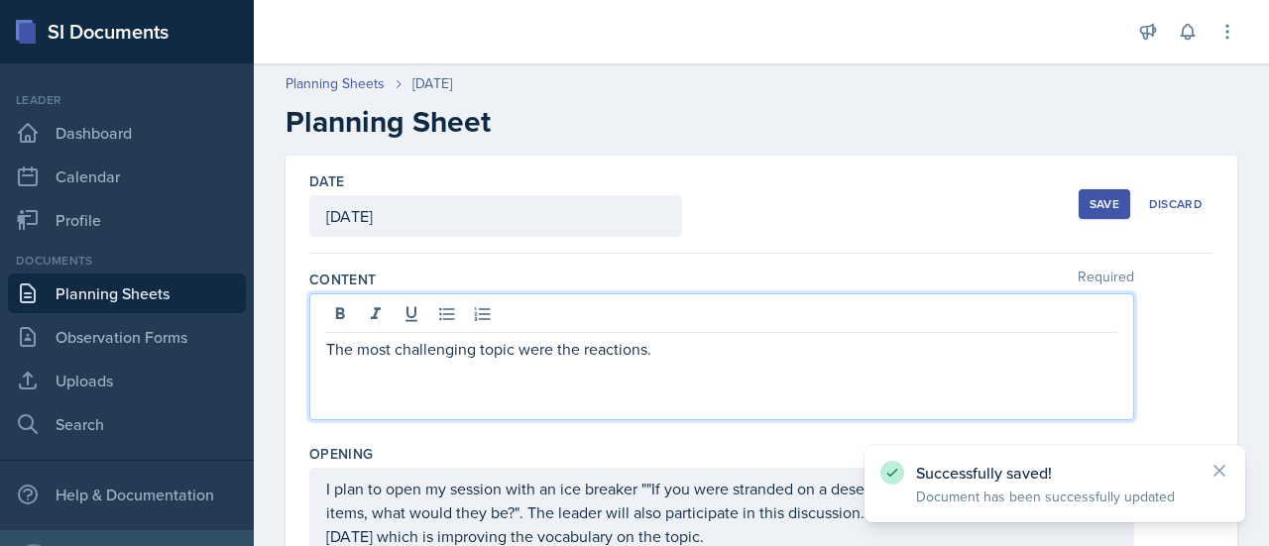
click at [578, 313] on div "The most challenging topic were the reactions." at bounding box center [721, 356] width 825 height 127
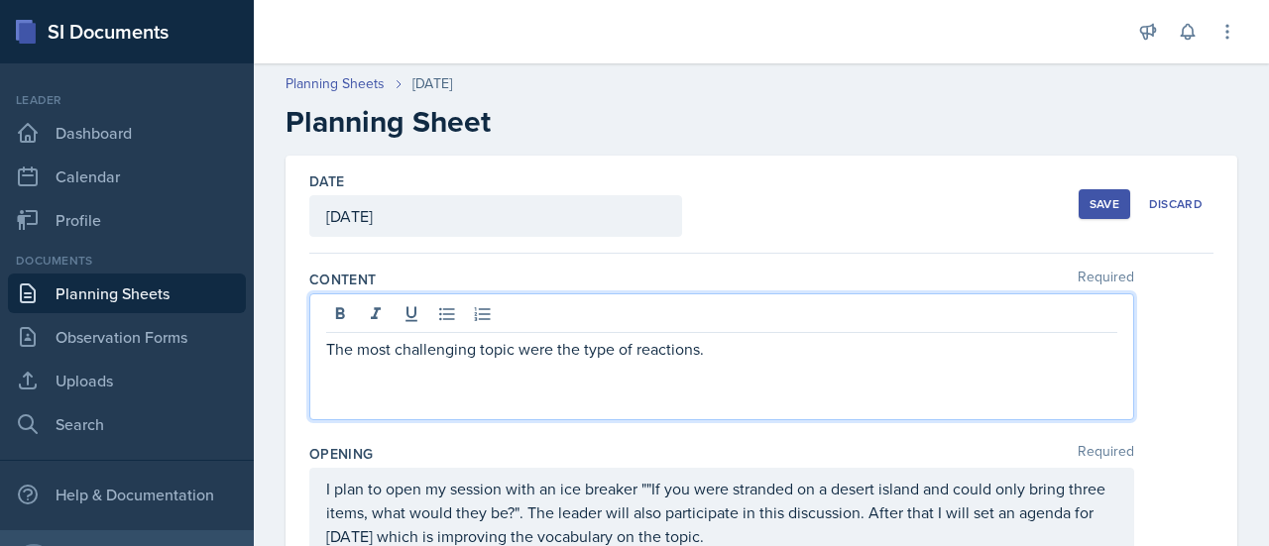
click at [732, 337] on p "The most challenging topic were the type of reactions." at bounding box center [721, 349] width 791 height 24
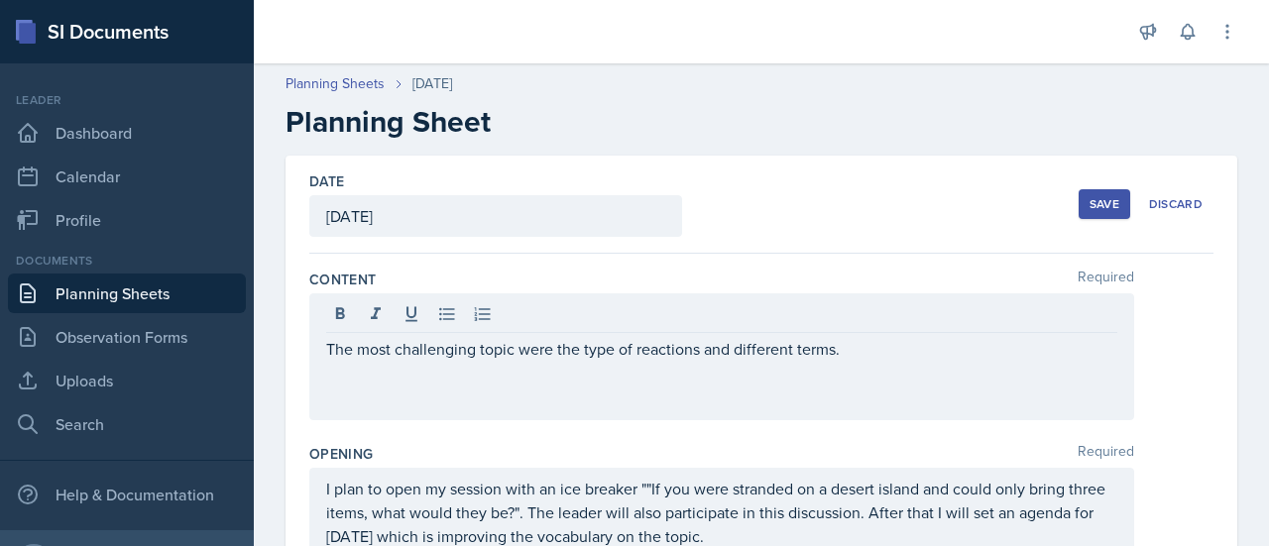
click at [1092, 209] on div "Save" at bounding box center [1105, 204] width 30 height 16
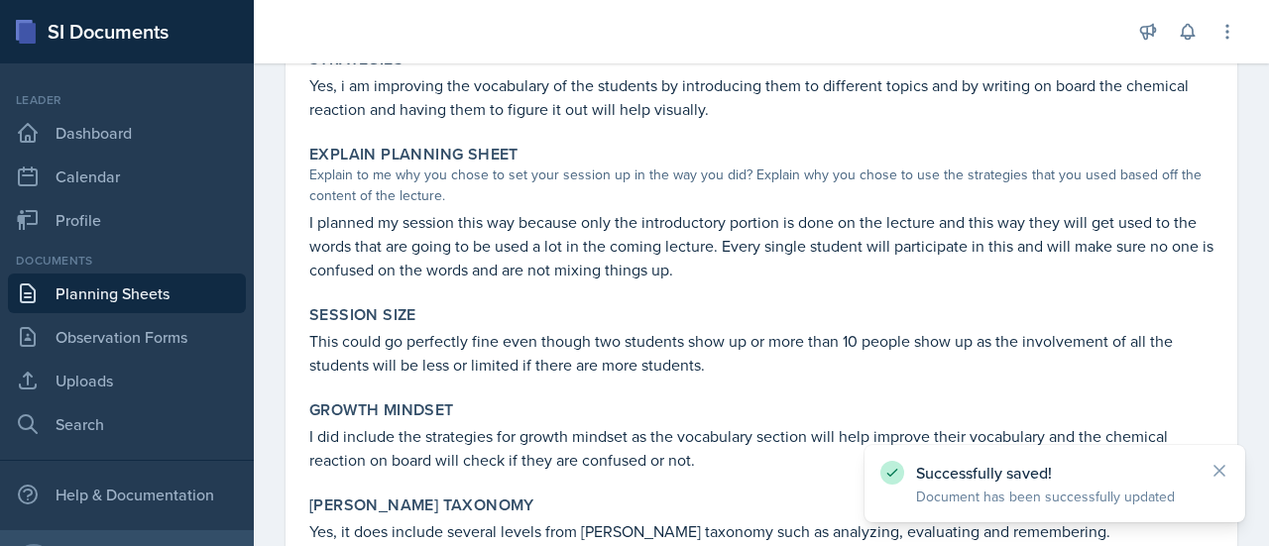
scroll to position [1198, 0]
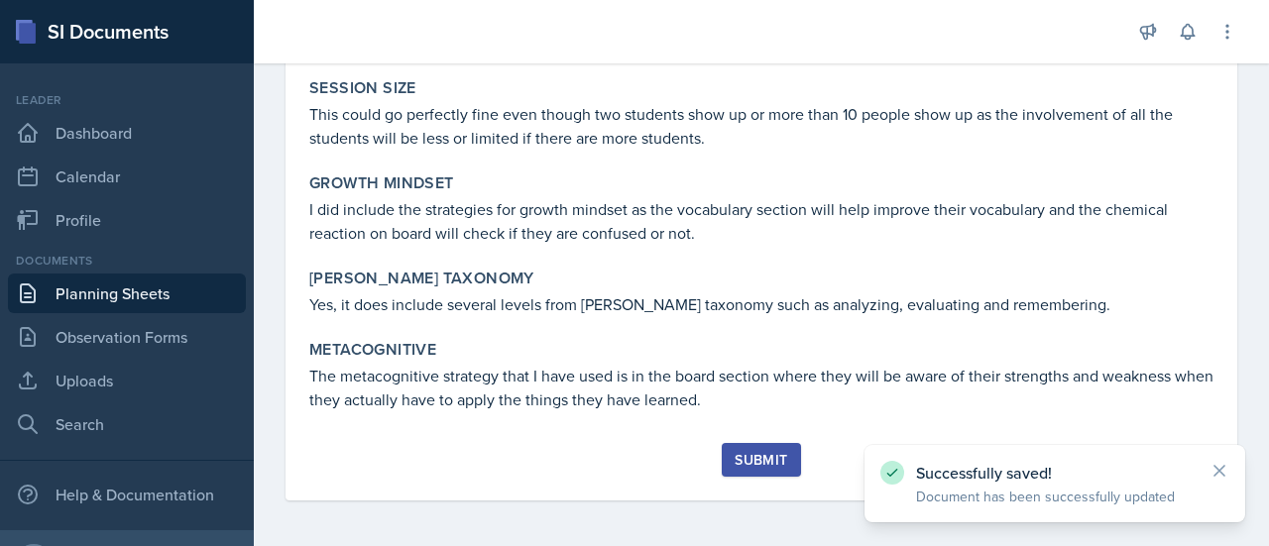
click at [757, 452] on div "Submit" at bounding box center [761, 460] width 53 height 16
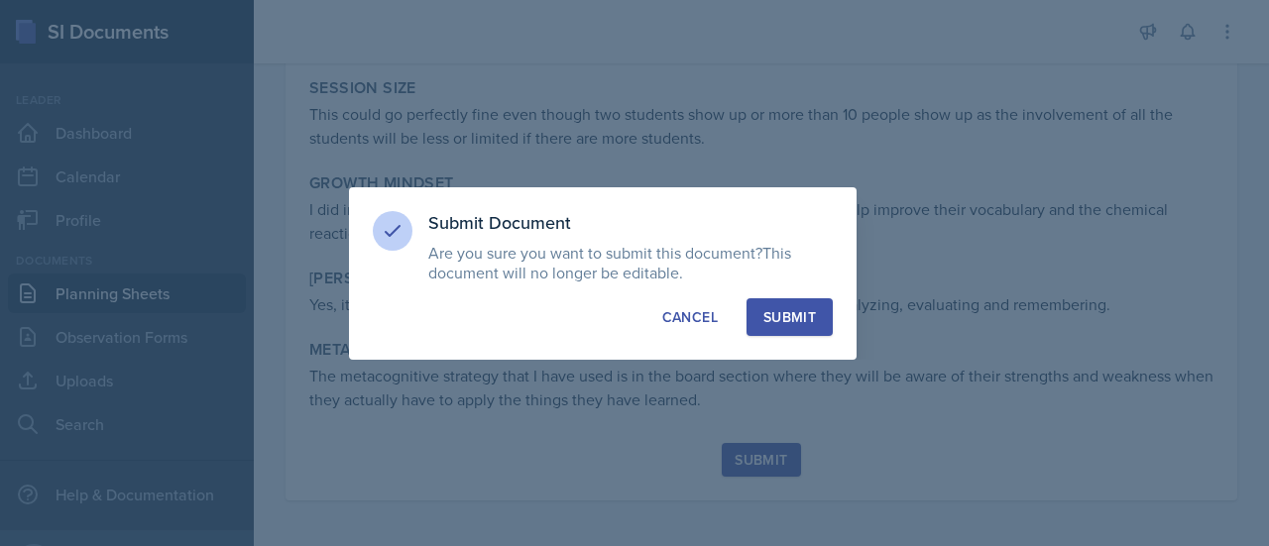
click at [789, 327] on button "Submit" at bounding box center [790, 317] width 86 height 38
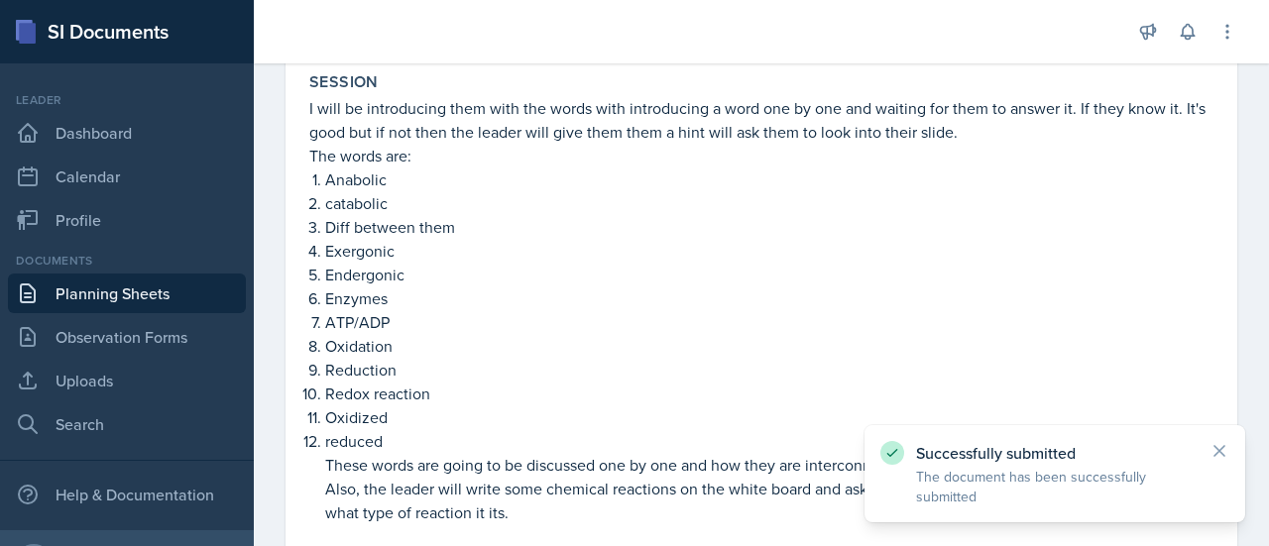
scroll to position [0, 0]
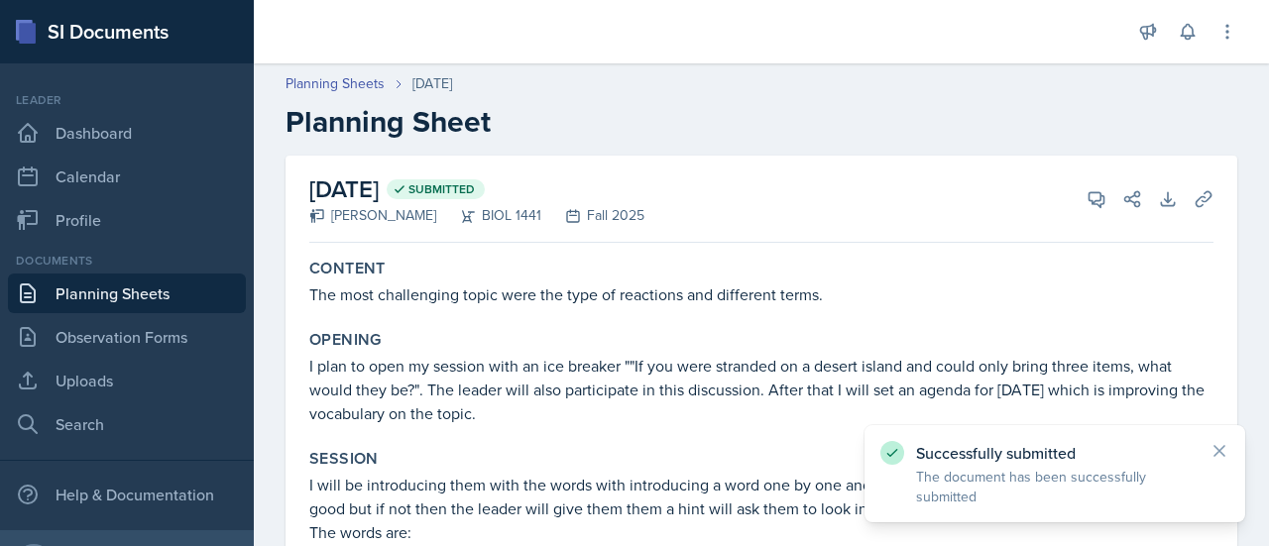
click at [172, 282] on link "Planning Sheets" at bounding box center [127, 294] width 238 height 40
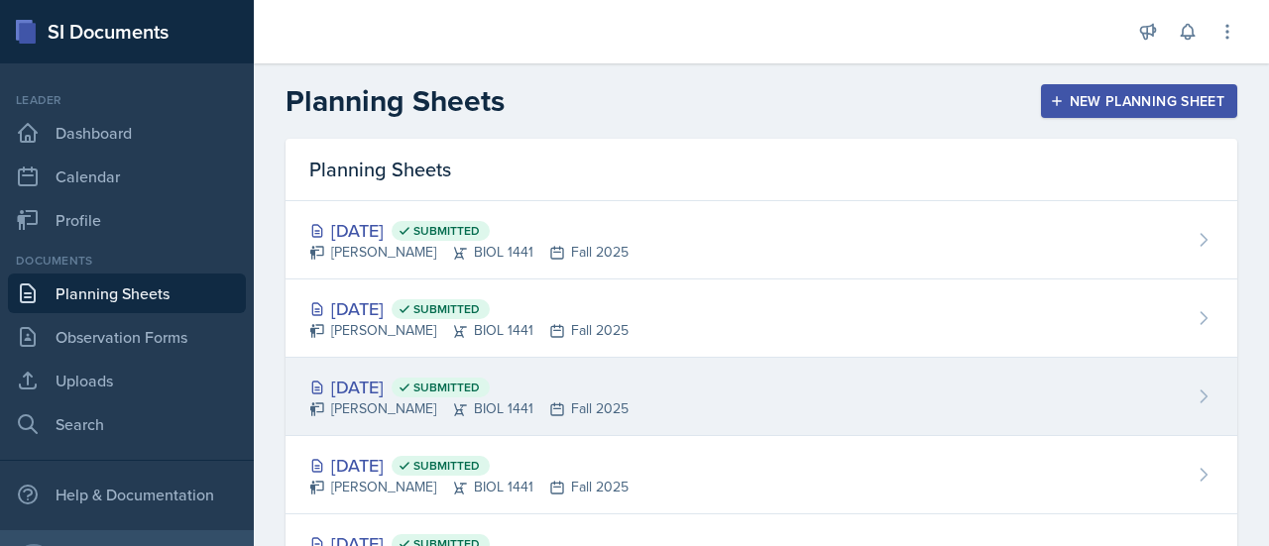
scroll to position [637, 0]
